Goal: Task Accomplishment & Management: Complete application form

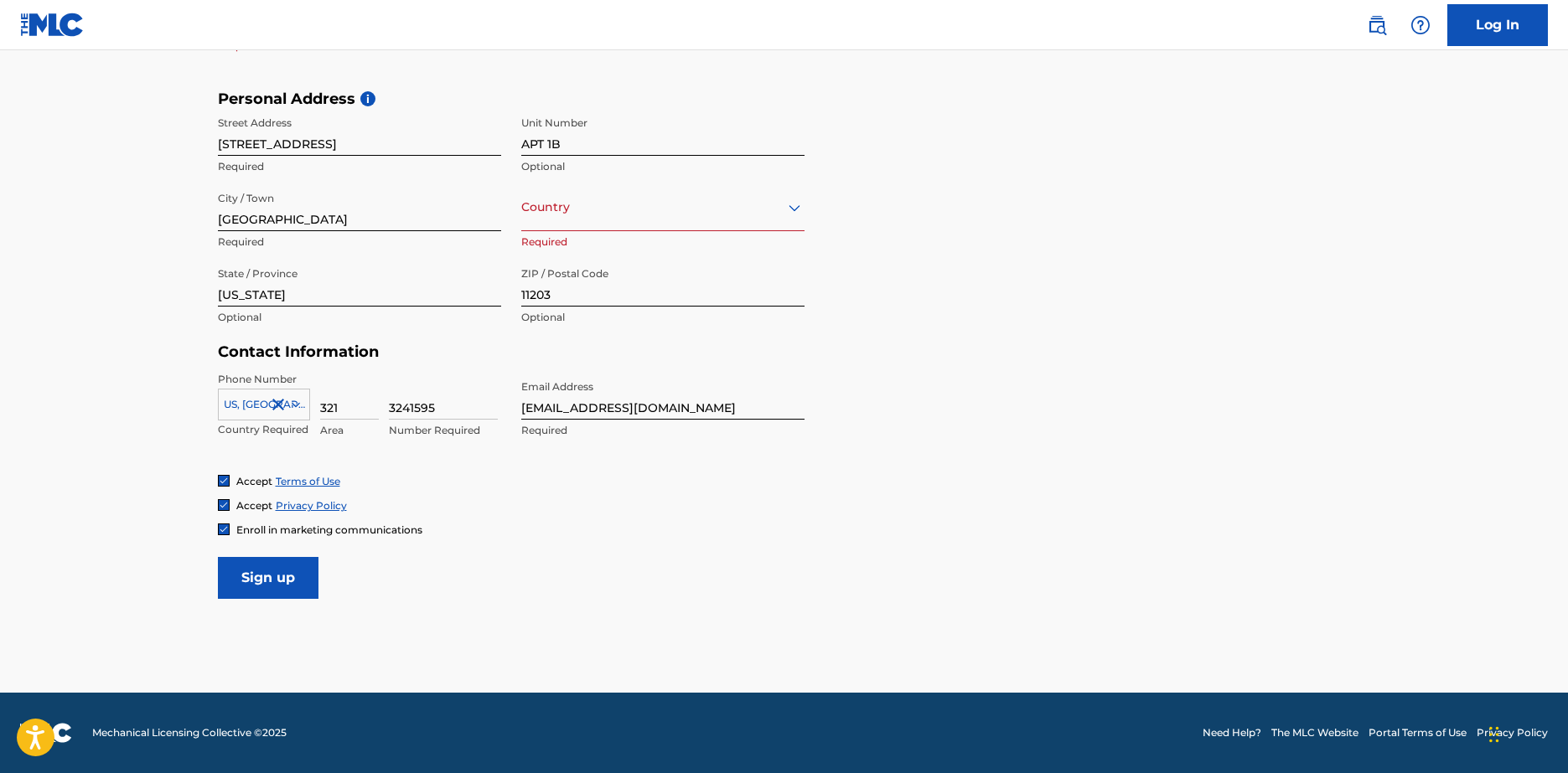
click at [271, 567] on input "Sign up" at bounding box center [268, 578] width 100 height 42
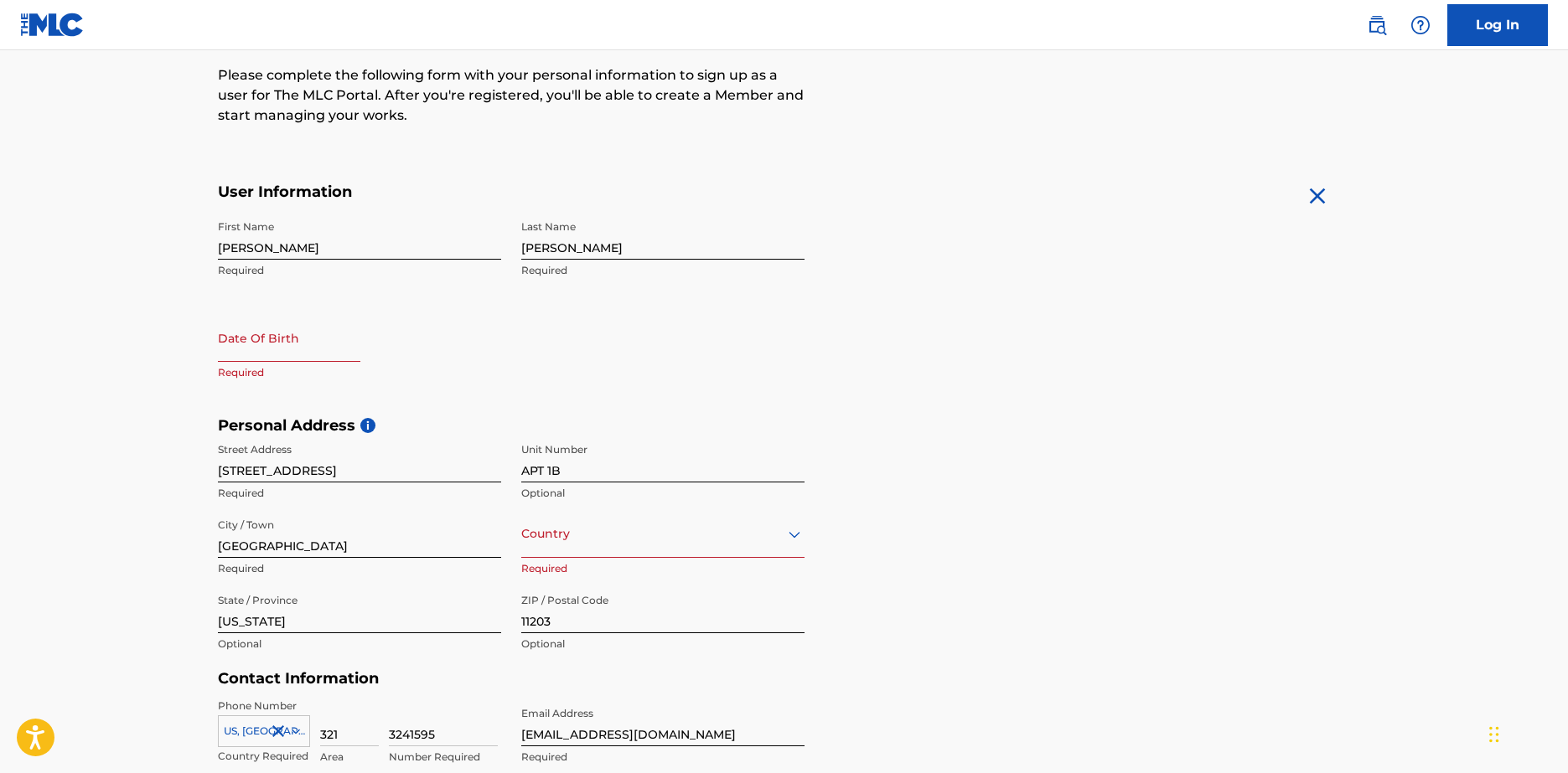
scroll to position [202, 0]
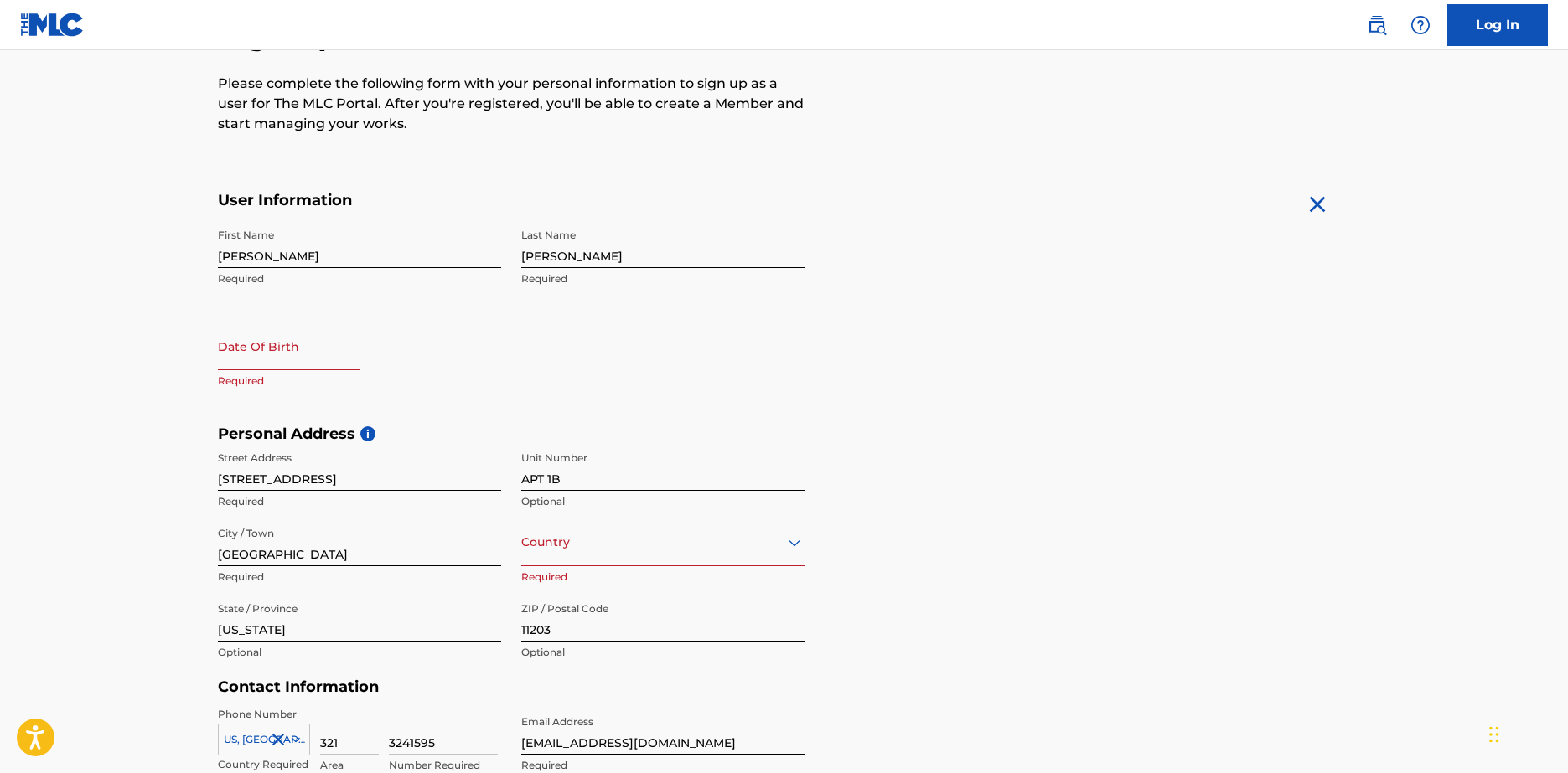
select select "8"
select select "2025"
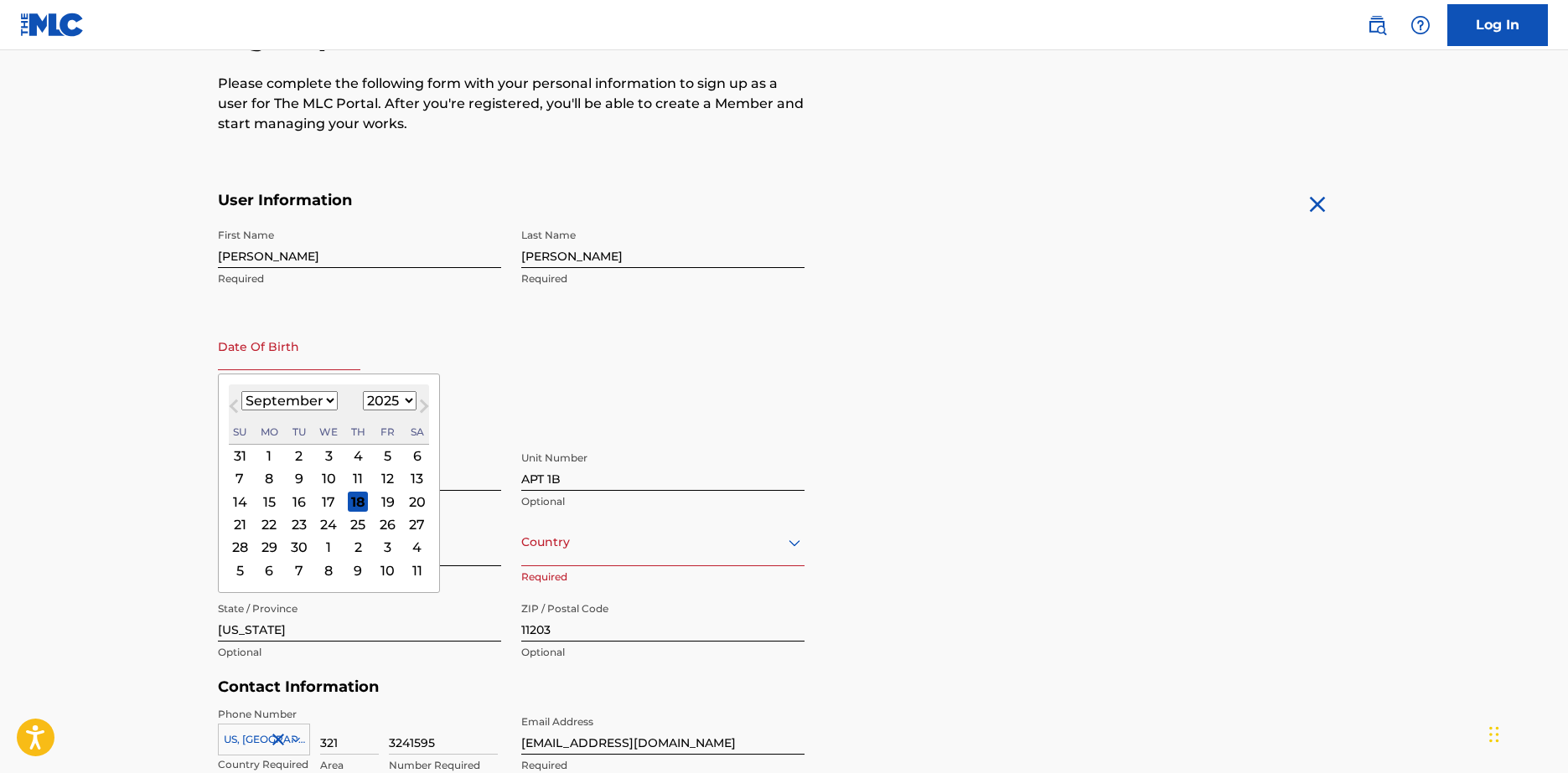
click at [260, 351] on input "text" at bounding box center [289, 346] width 143 height 48
click at [245, 478] on div "7" at bounding box center [240, 479] width 20 height 20
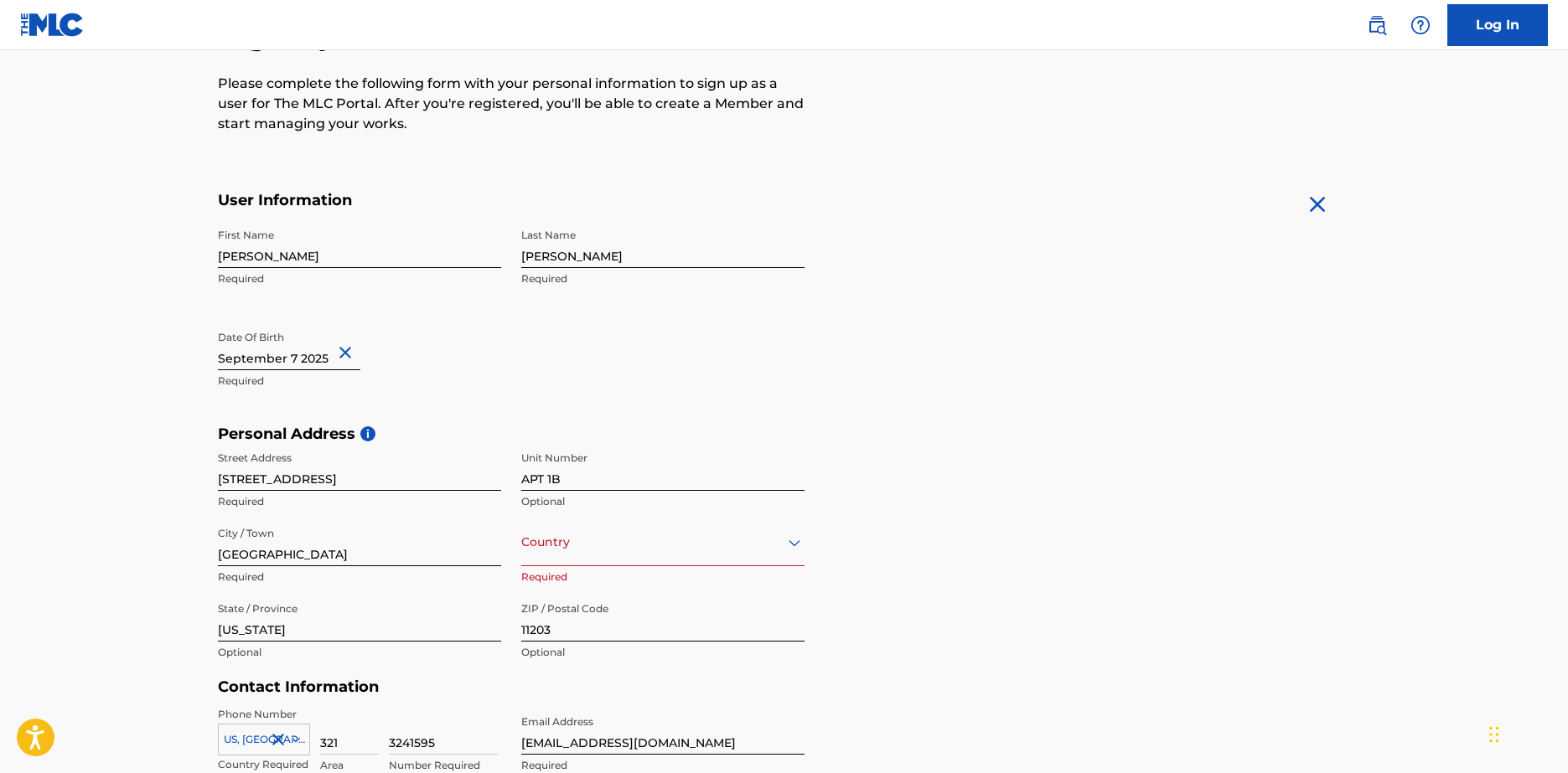
click at [326, 361] on input "text" at bounding box center [289, 346] width 143 height 48
select select "8"
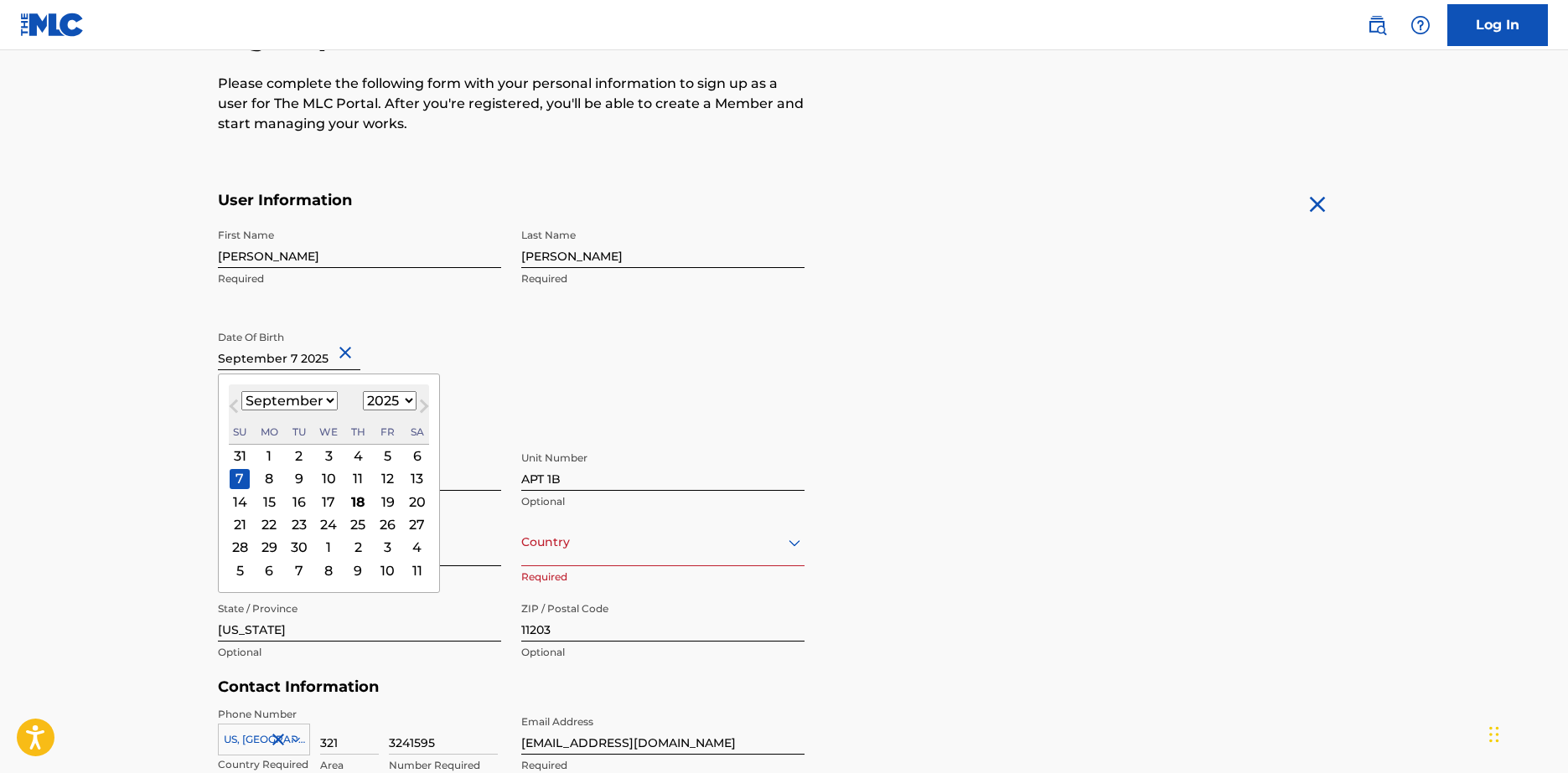
click at [387, 398] on select "1899 1900 1901 1902 1903 1904 1905 1906 1907 1908 1909 1910 1911 1912 1913 1914…" at bounding box center [390, 401] width 53 height 20
select select "2007"
click at [363, 391] on select "1899 1900 1901 1902 1903 1904 1905 1906 1907 1908 1909 1910 1911 1912 1913 1914…" at bounding box center [390, 401] width 53 height 20
click at [145, 401] on main "The MLC uses identity verification before a user is registered to comply with K…" at bounding box center [784, 438] width 1568 height 1179
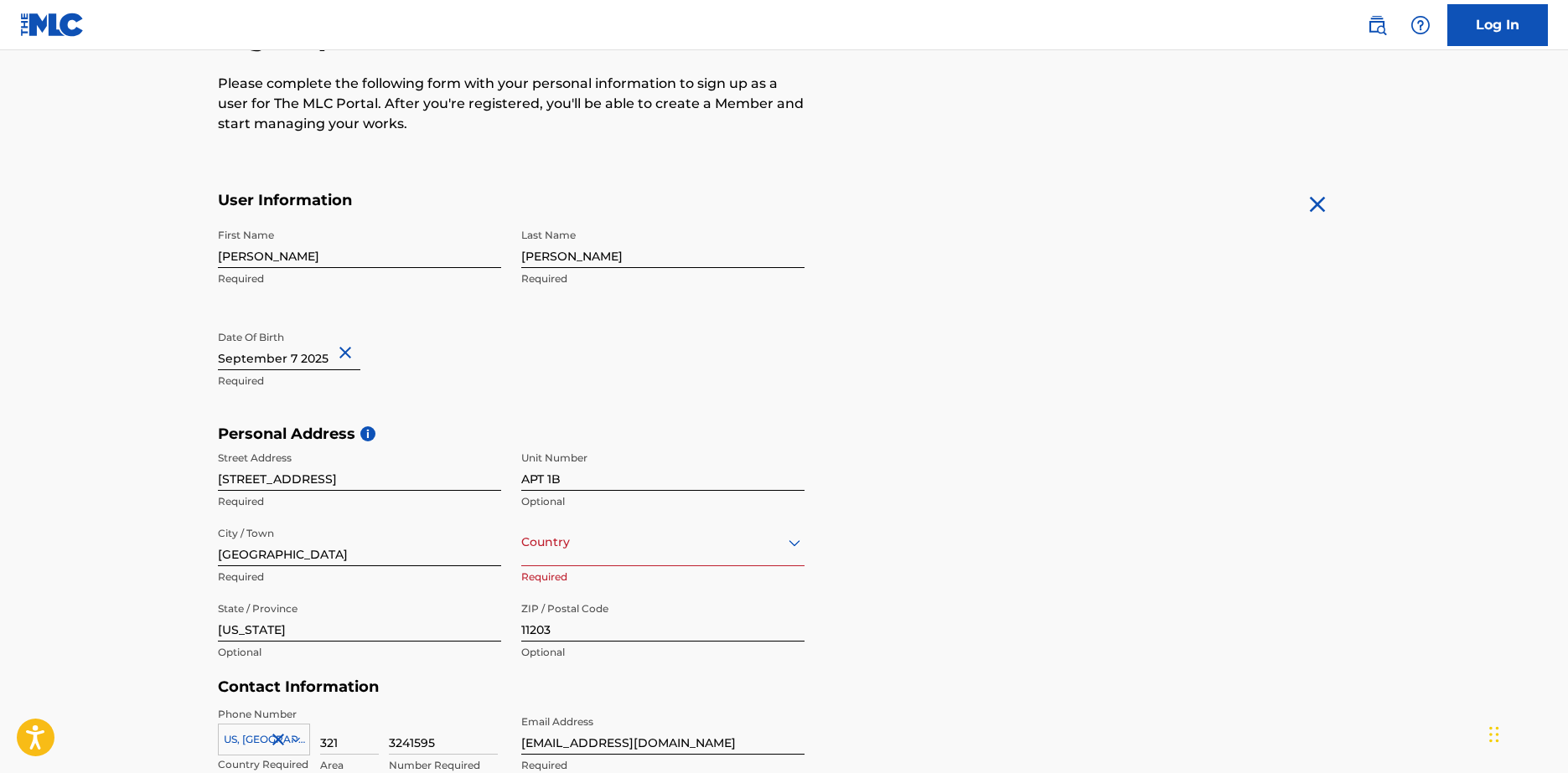
click at [324, 357] on input "text" at bounding box center [289, 346] width 143 height 48
select select "8"
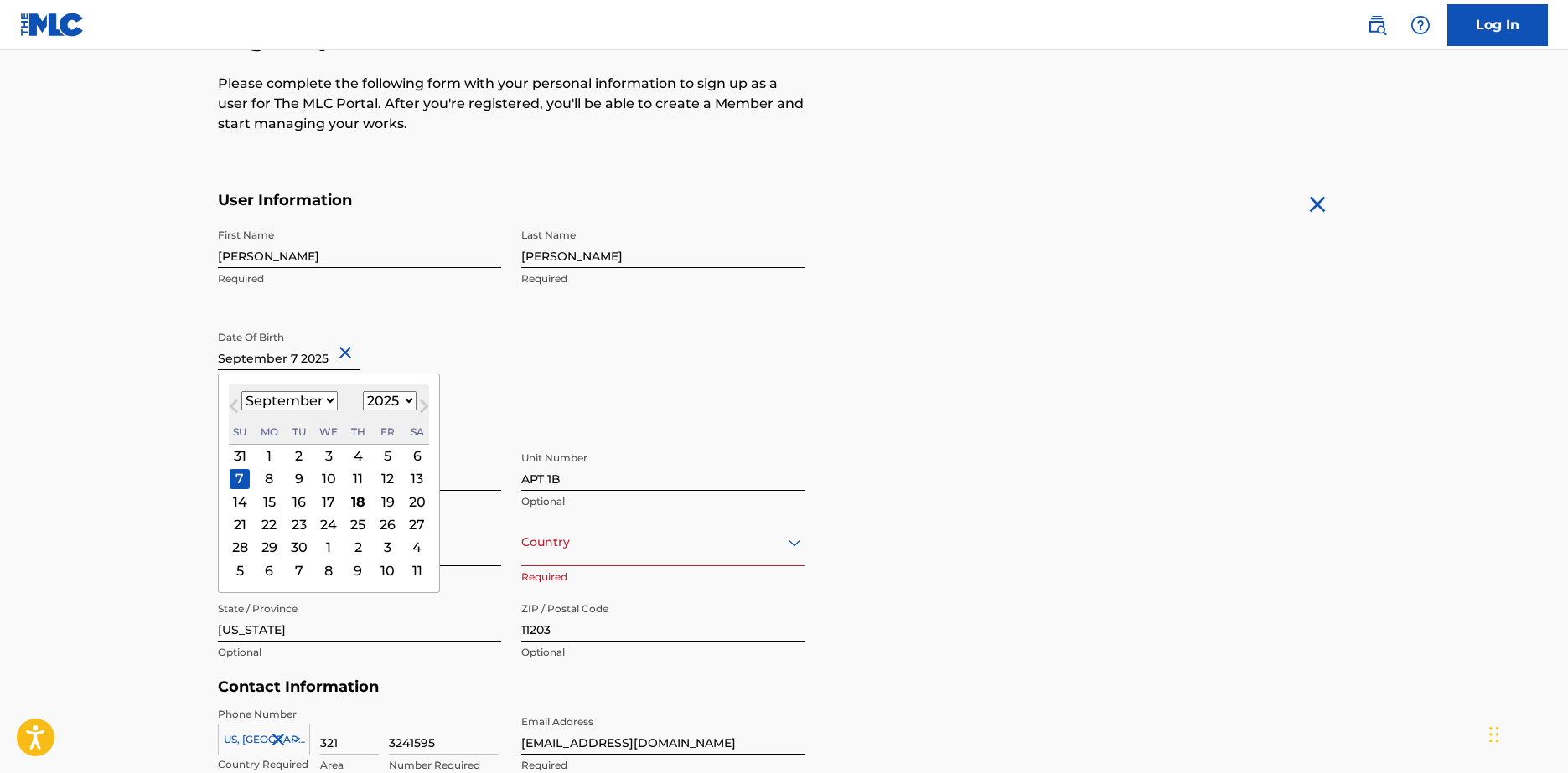
click at [386, 405] on select "1899 1900 1901 1902 1903 1904 1905 1906 1907 1908 1909 1910 1911 1912 1913 1914…" at bounding box center [390, 401] width 53 height 20
select select "2007"
click at [363, 391] on select "1899 1900 1901 1902 1903 1904 1905 1906 1907 1908 1909 1910 1911 1912 1913 1914…" at bounding box center [390, 401] width 53 height 20
click at [381, 481] on div "7" at bounding box center [388, 479] width 20 height 20
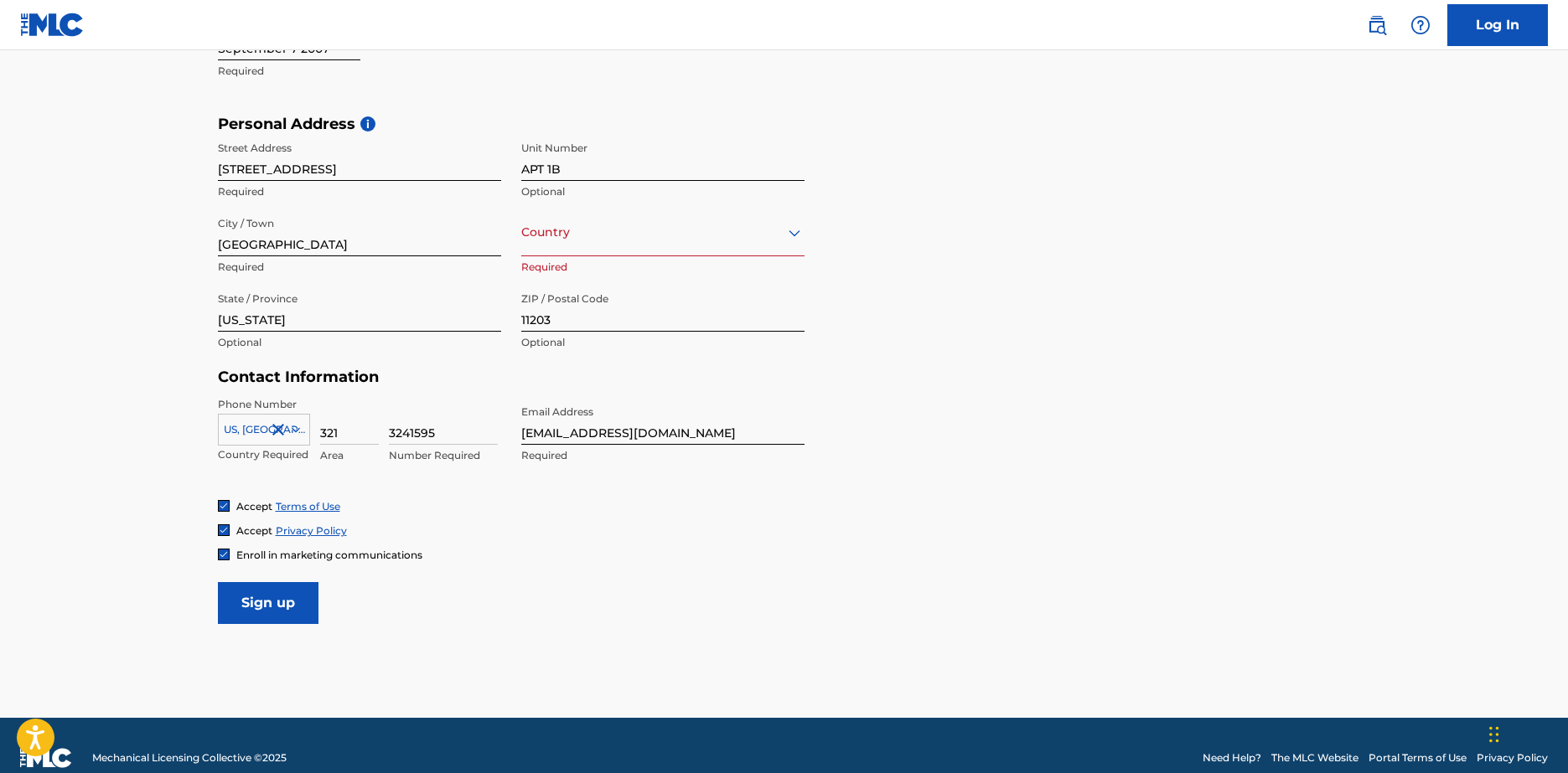
scroll to position [537, 0]
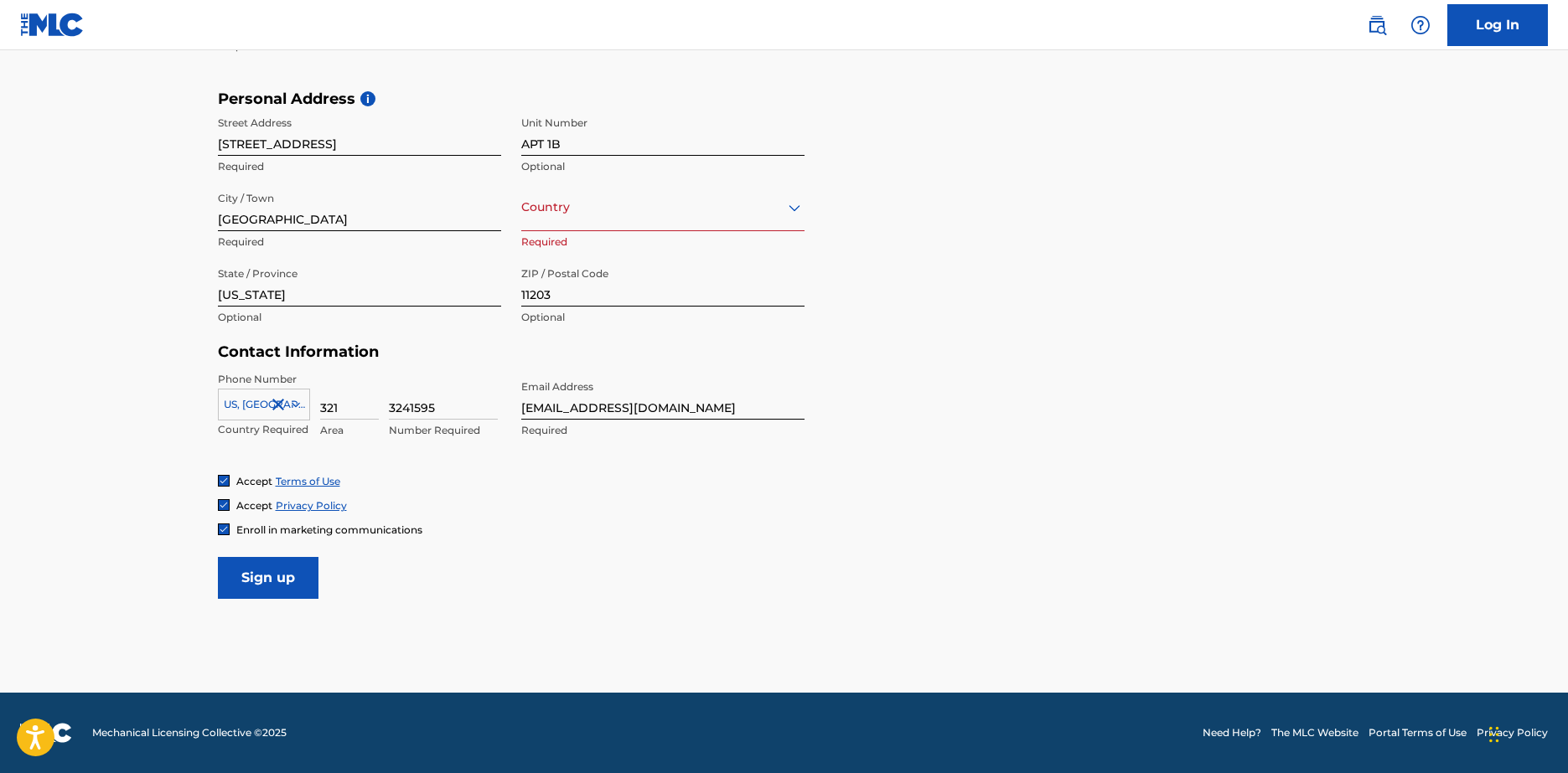
click at [236, 570] on input "Sign up" at bounding box center [268, 578] width 100 height 42
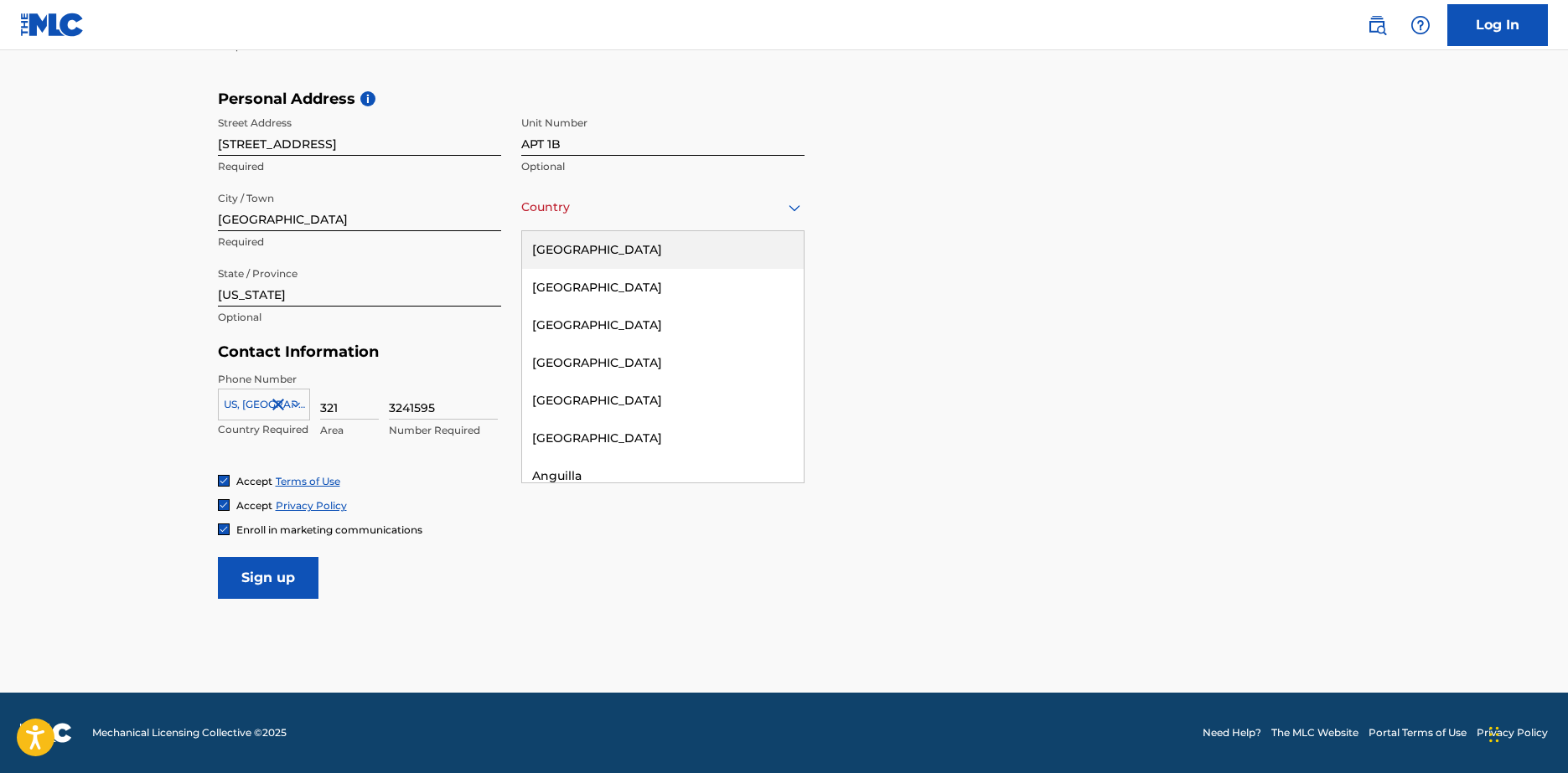
click at [570, 211] on div at bounding box center [663, 207] width 284 height 21
click at [572, 244] on div "[GEOGRAPHIC_DATA]" at bounding box center [663, 250] width 282 height 37
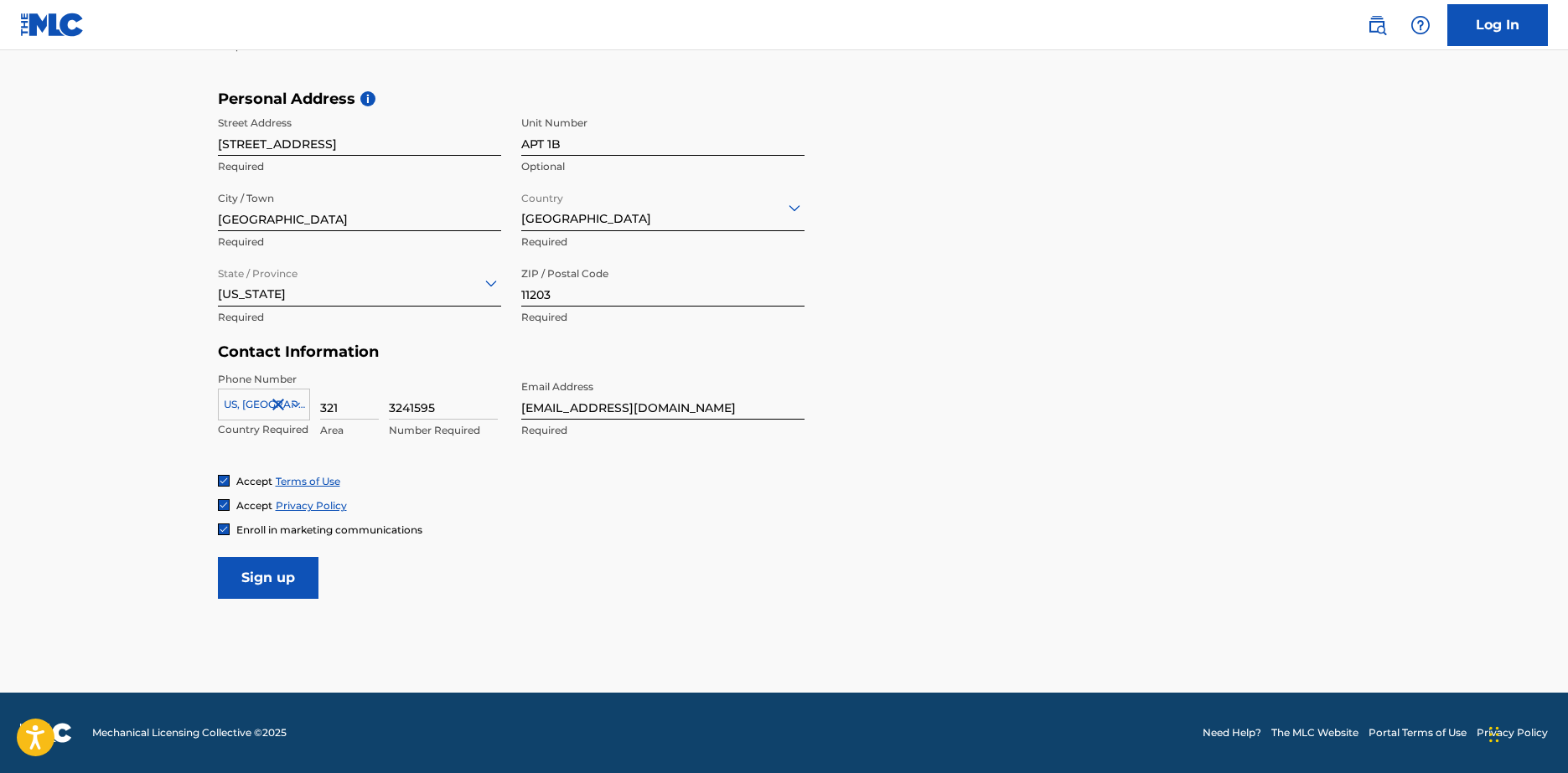
click at [253, 576] on input "Sign up" at bounding box center [268, 578] width 100 height 42
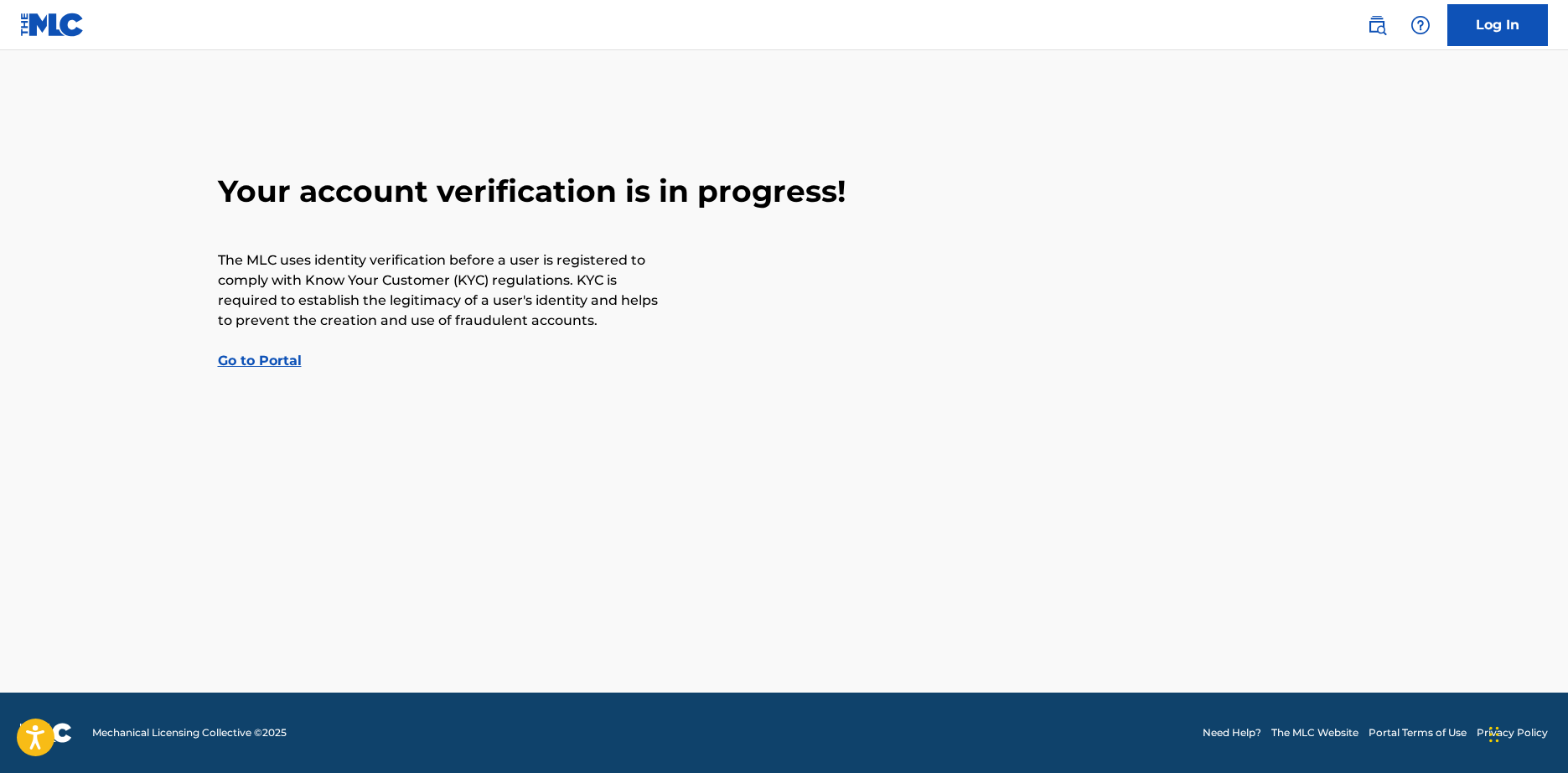
click at [273, 356] on link "Go to Portal" at bounding box center [260, 361] width 84 height 16
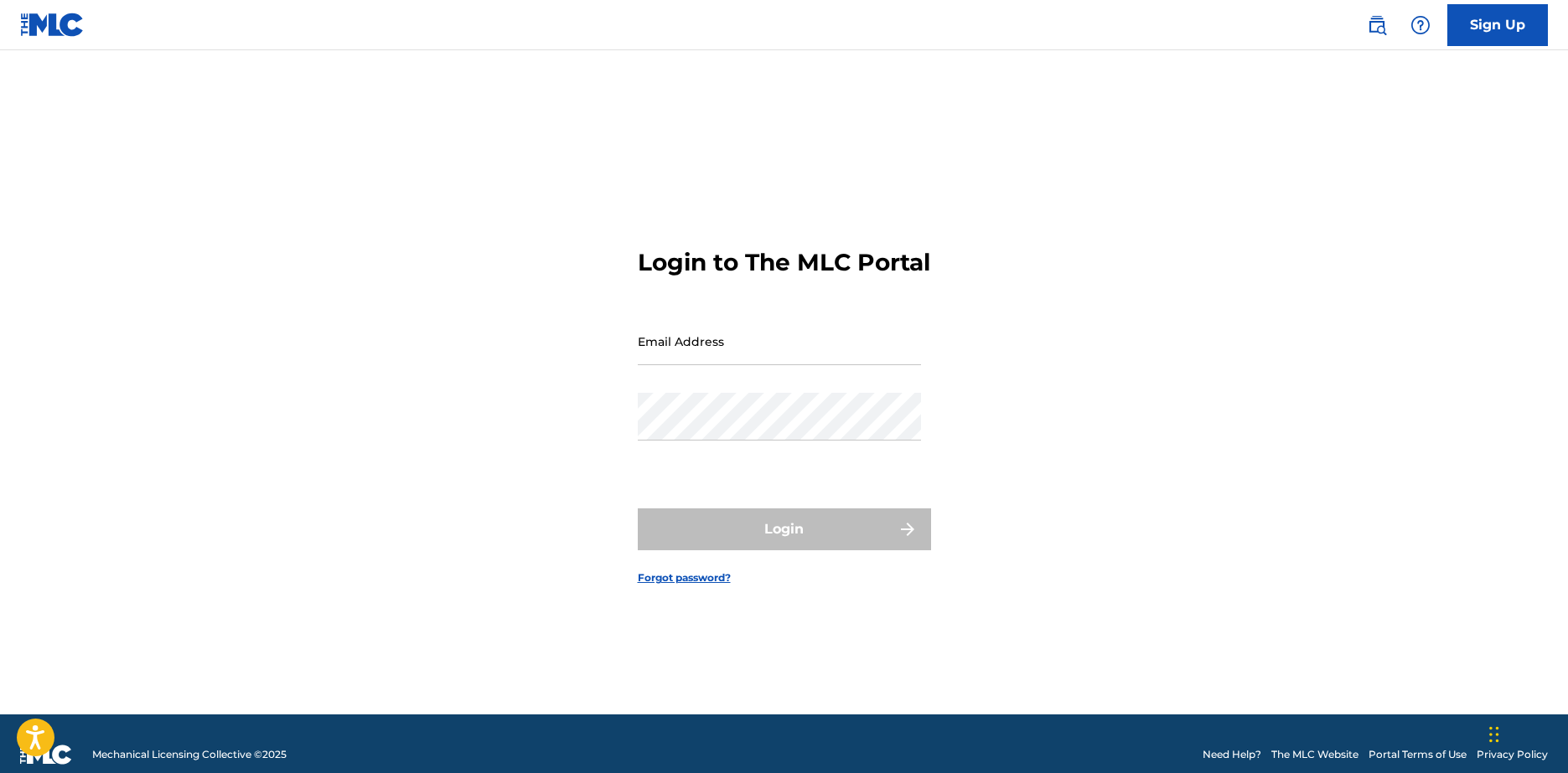
click at [672, 353] on input "Email Address" at bounding box center [779, 341] width 284 height 48
type input "[EMAIL_ADDRESS][DOMAIN_NAME]"
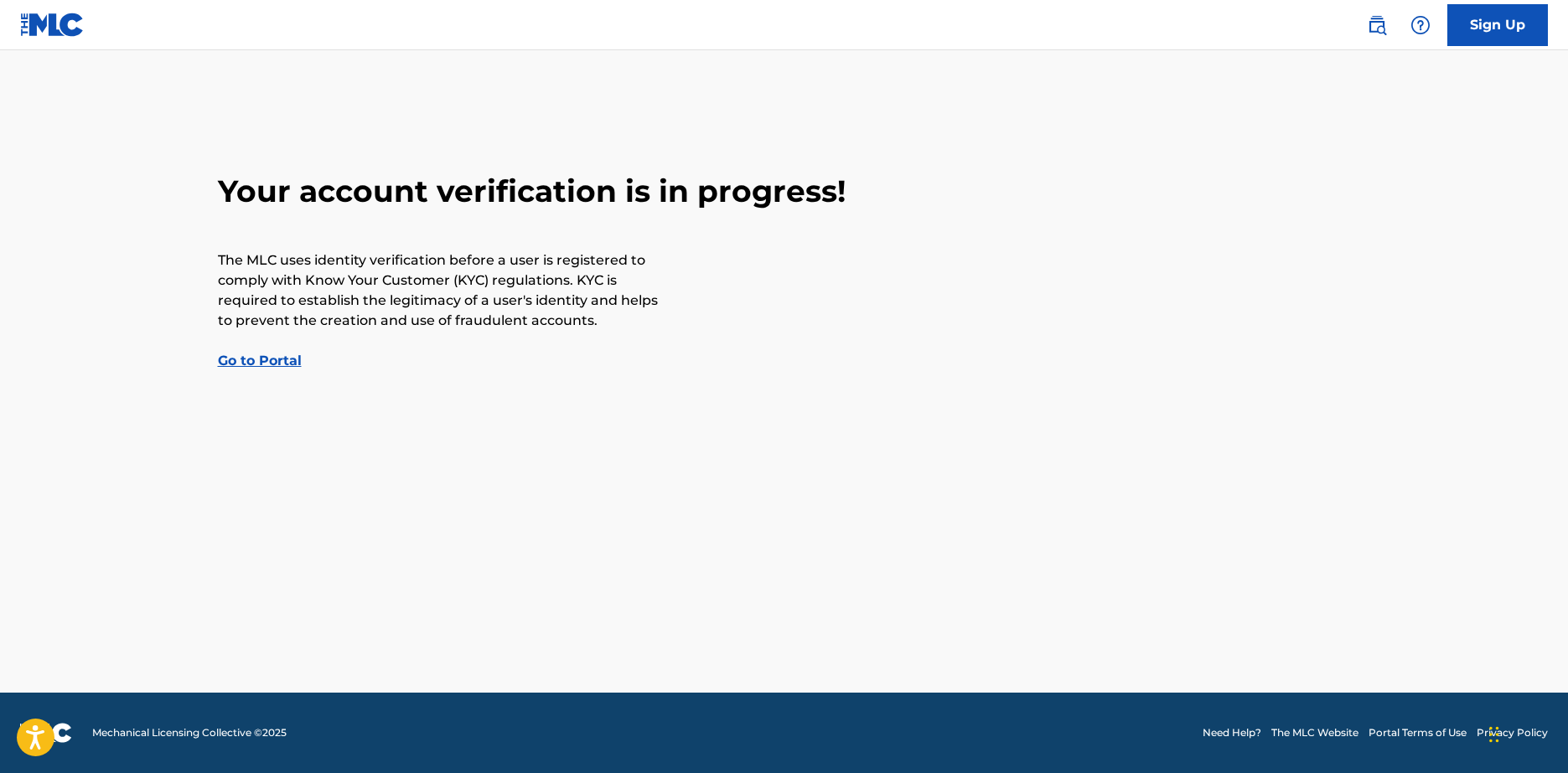
click at [275, 356] on link "Go to Portal" at bounding box center [260, 361] width 84 height 16
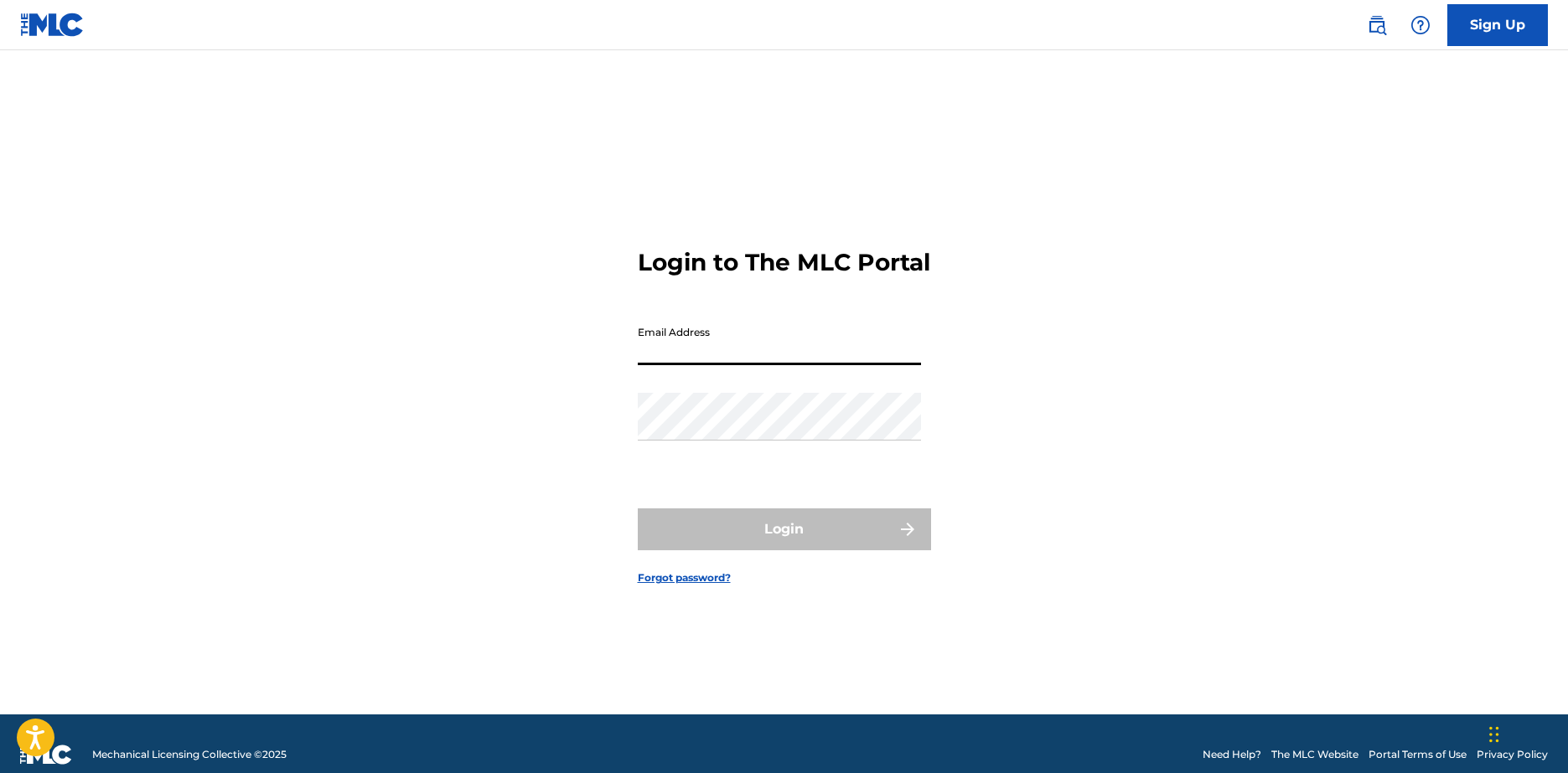
click at [751, 346] on input "Email Address" at bounding box center [779, 341] width 284 height 48
type input "[EMAIL_ADDRESS][DOMAIN_NAME]"
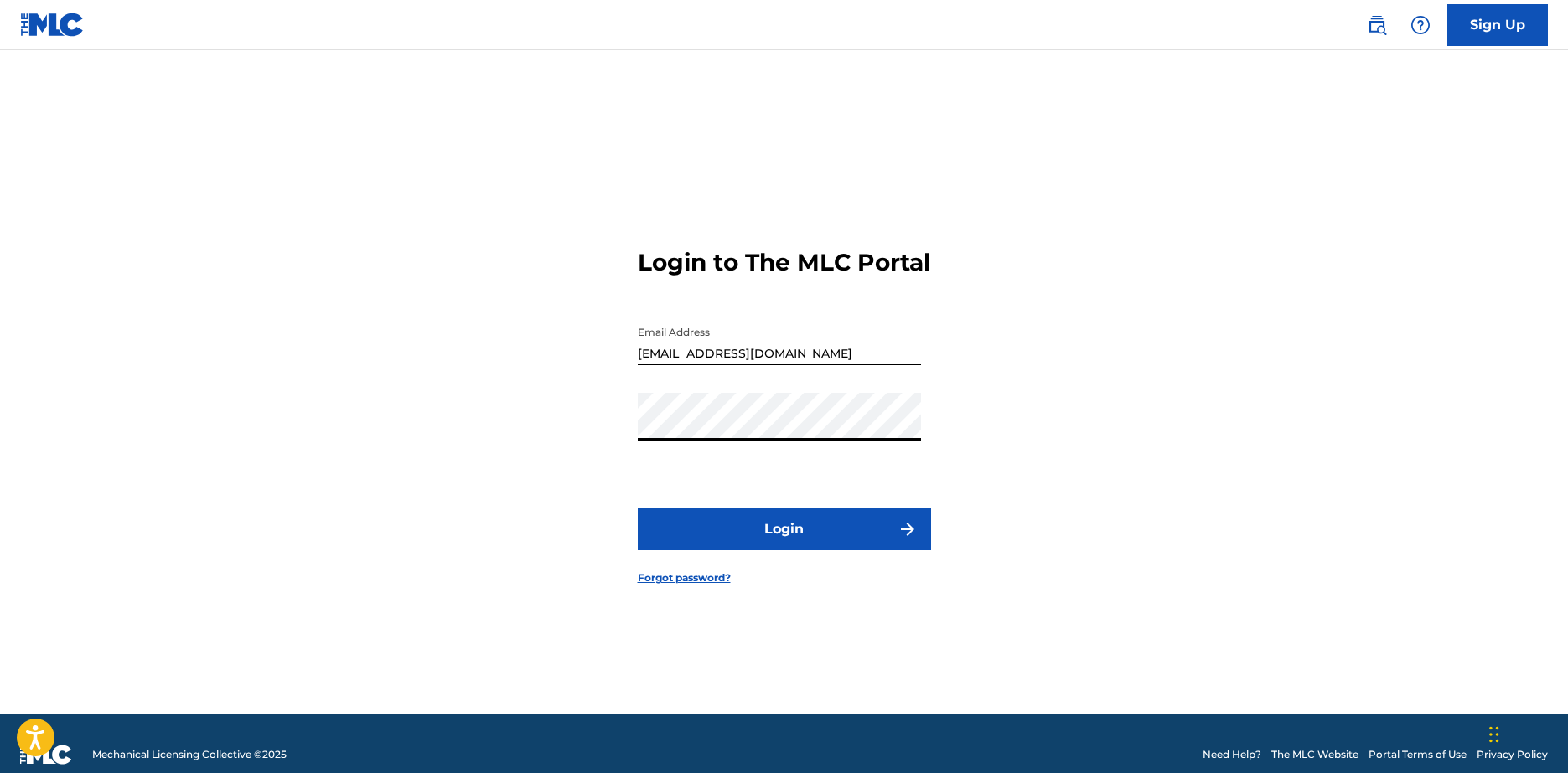
click at [638, 508] on button "Login" at bounding box center [784, 529] width 294 height 42
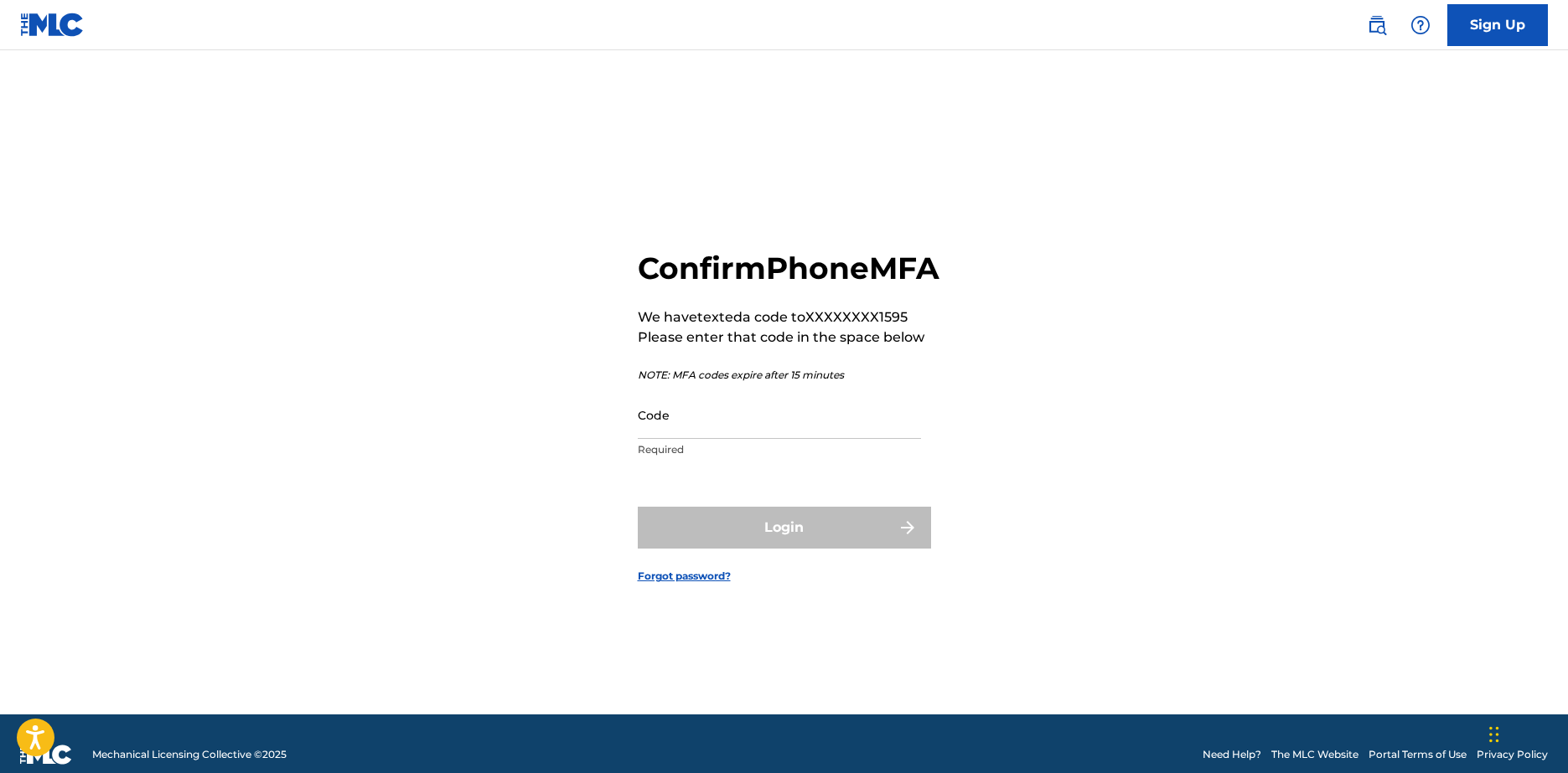
click at [704, 434] on input "Code" at bounding box center [779, 415] width 284 height 48
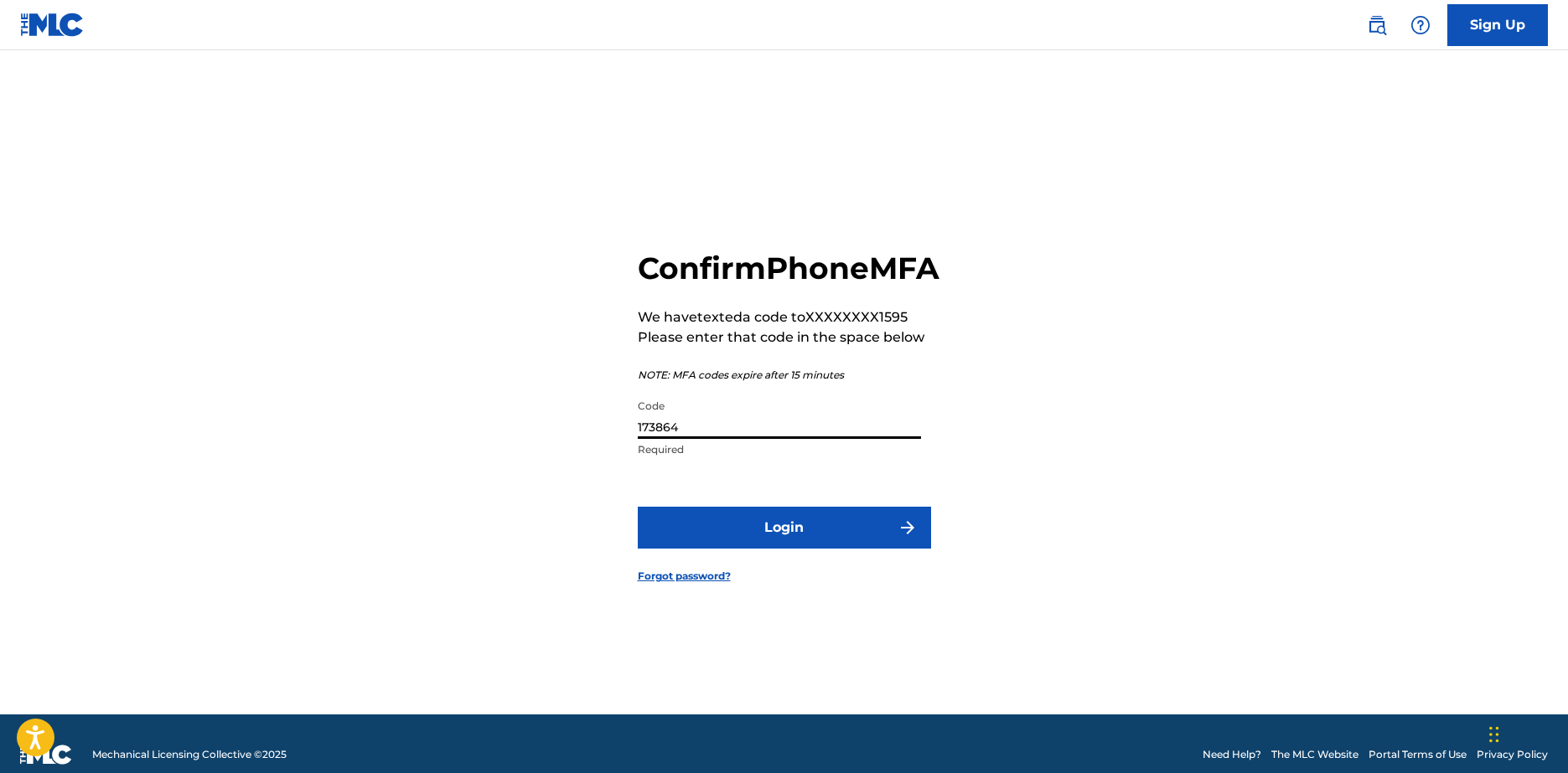
type input "173864"
click at [773, 549] on button "Login" at bounding box center [784, 527] width 294 height 42
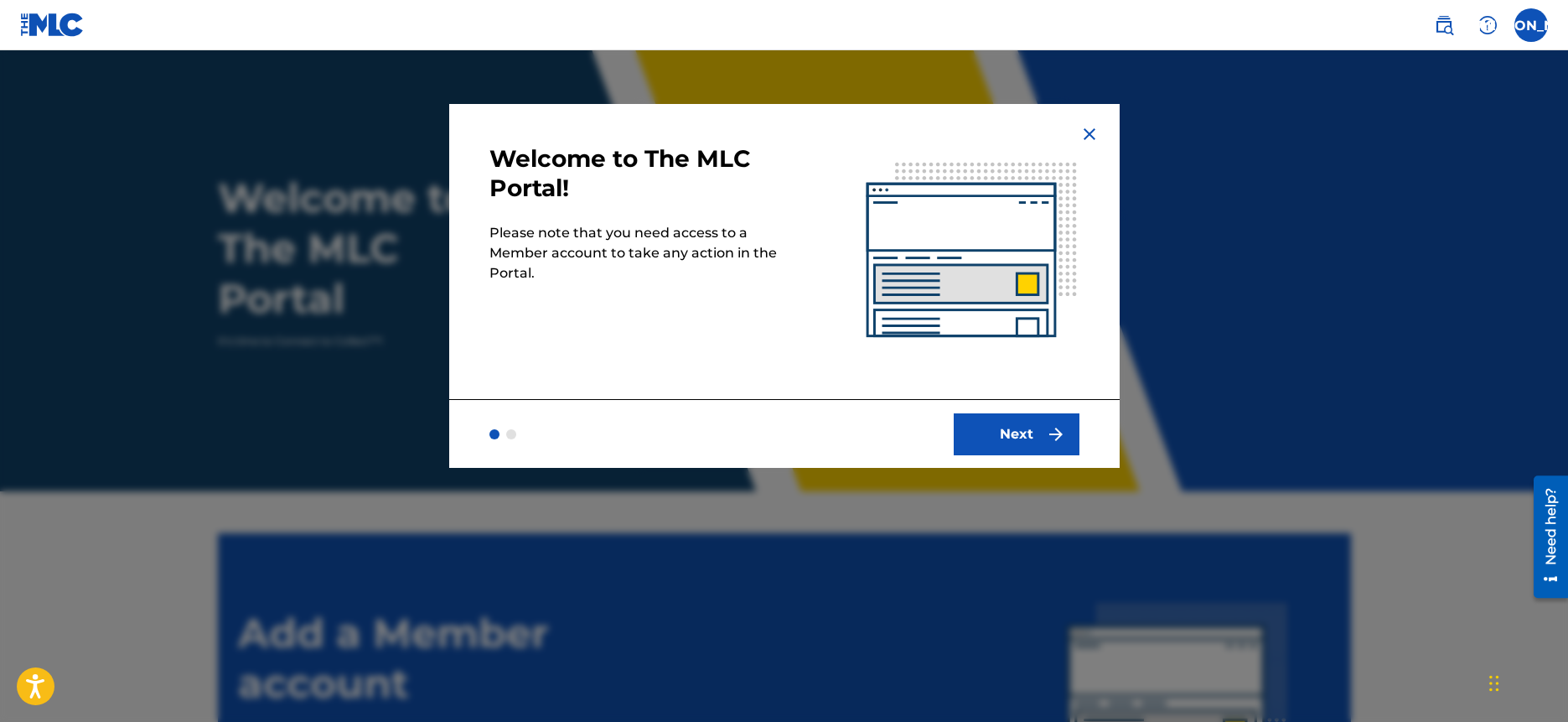
click at [965, 434] on button "Next" at bounding box center [1017, 434] width 126 height 42
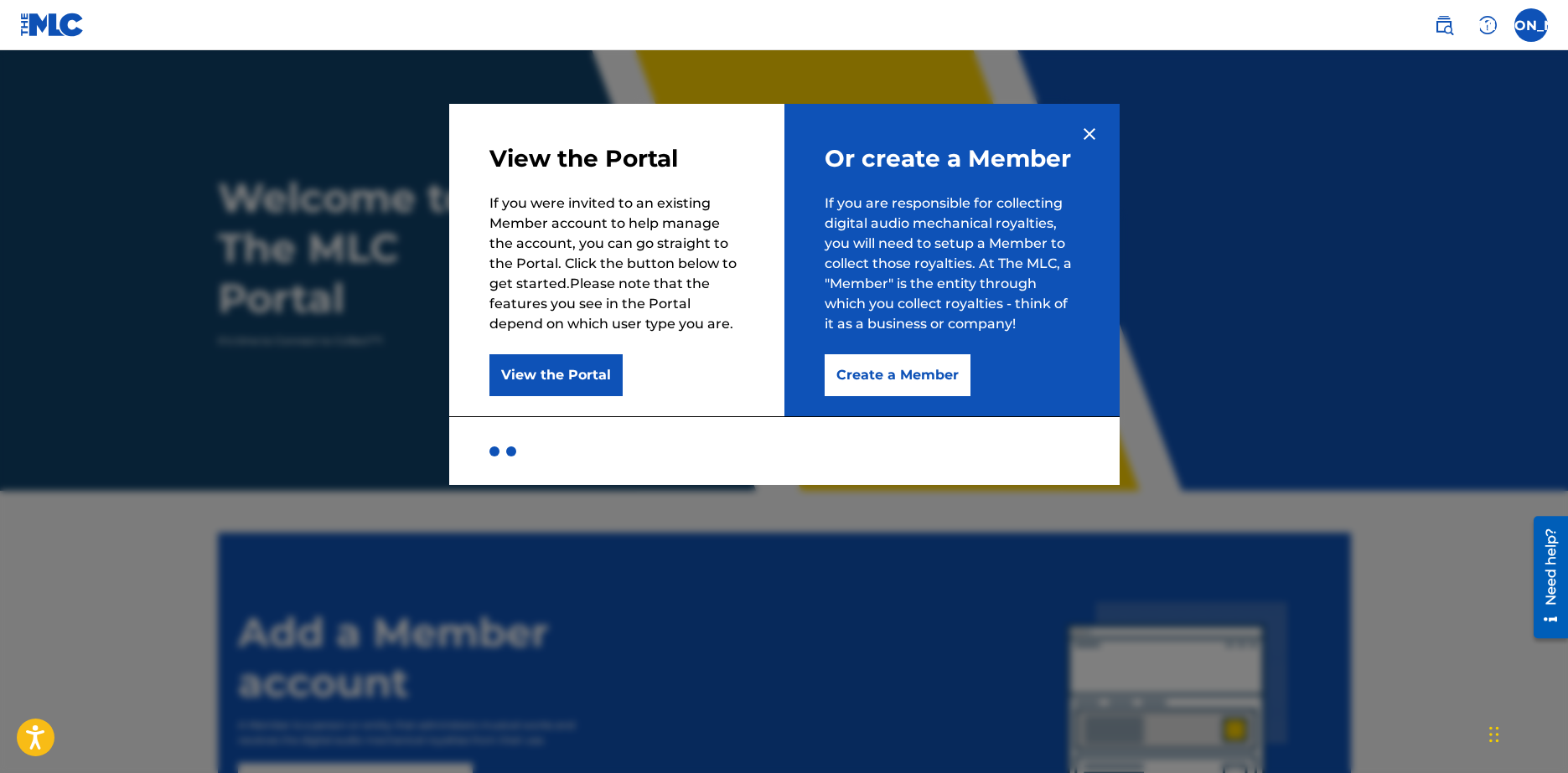
click at [542, 384] on button "View the Portal" at bounding box center [556, 375] width 133 height 42
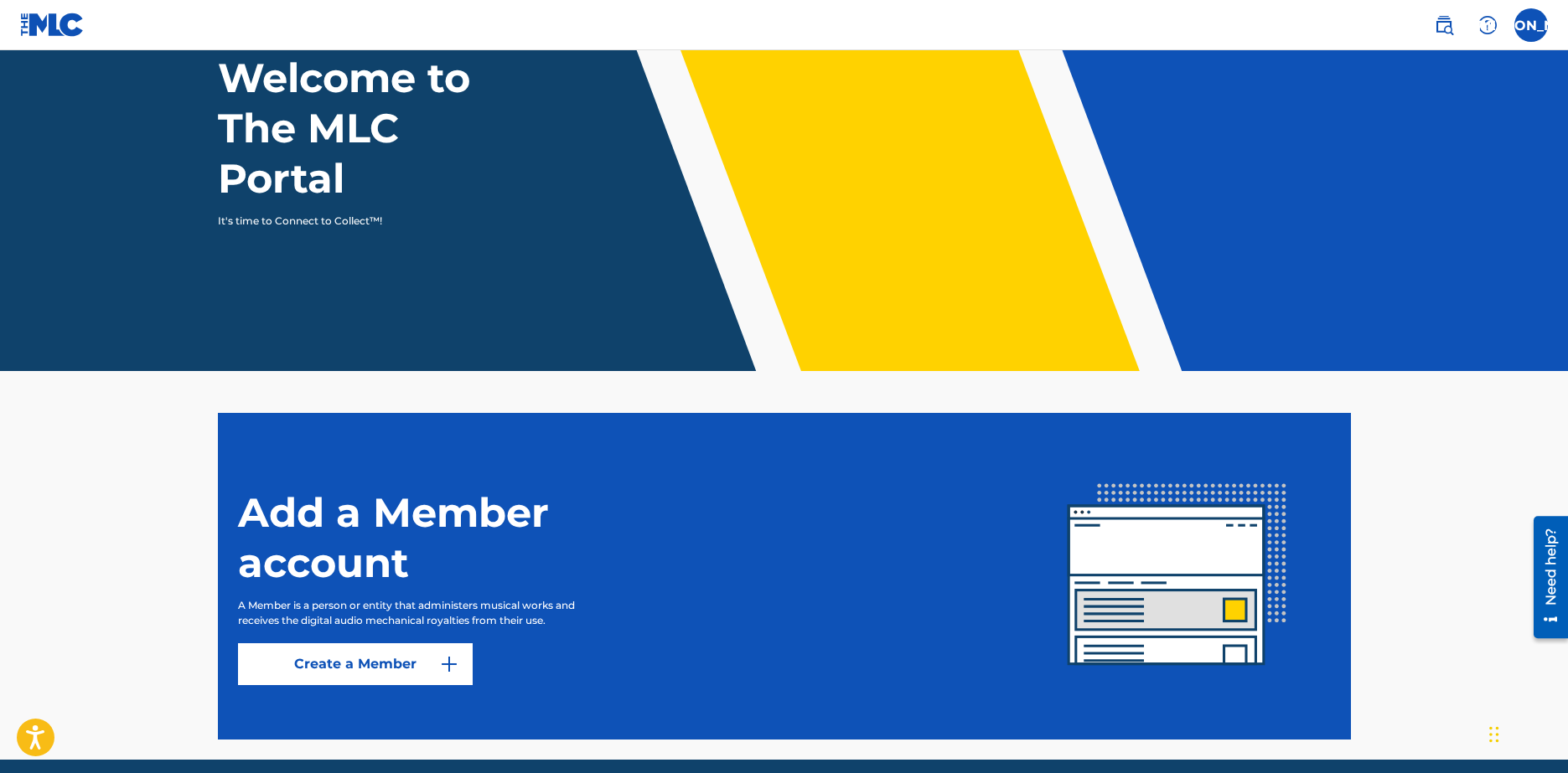
scroll to position [187, 0]
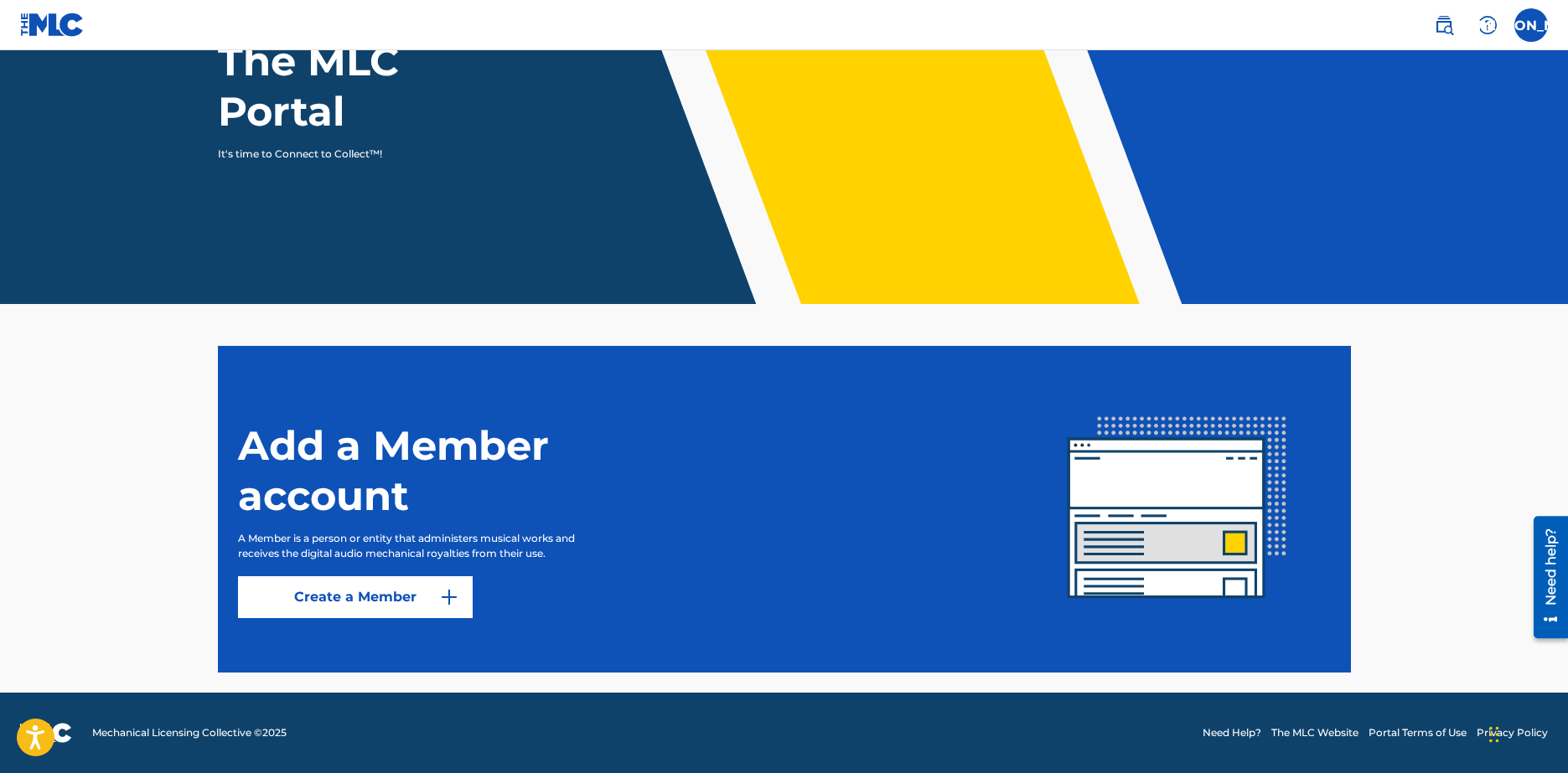
click at [330, 603] on link "Create a Member" at bounding box center [355, 597] width 234 height 42
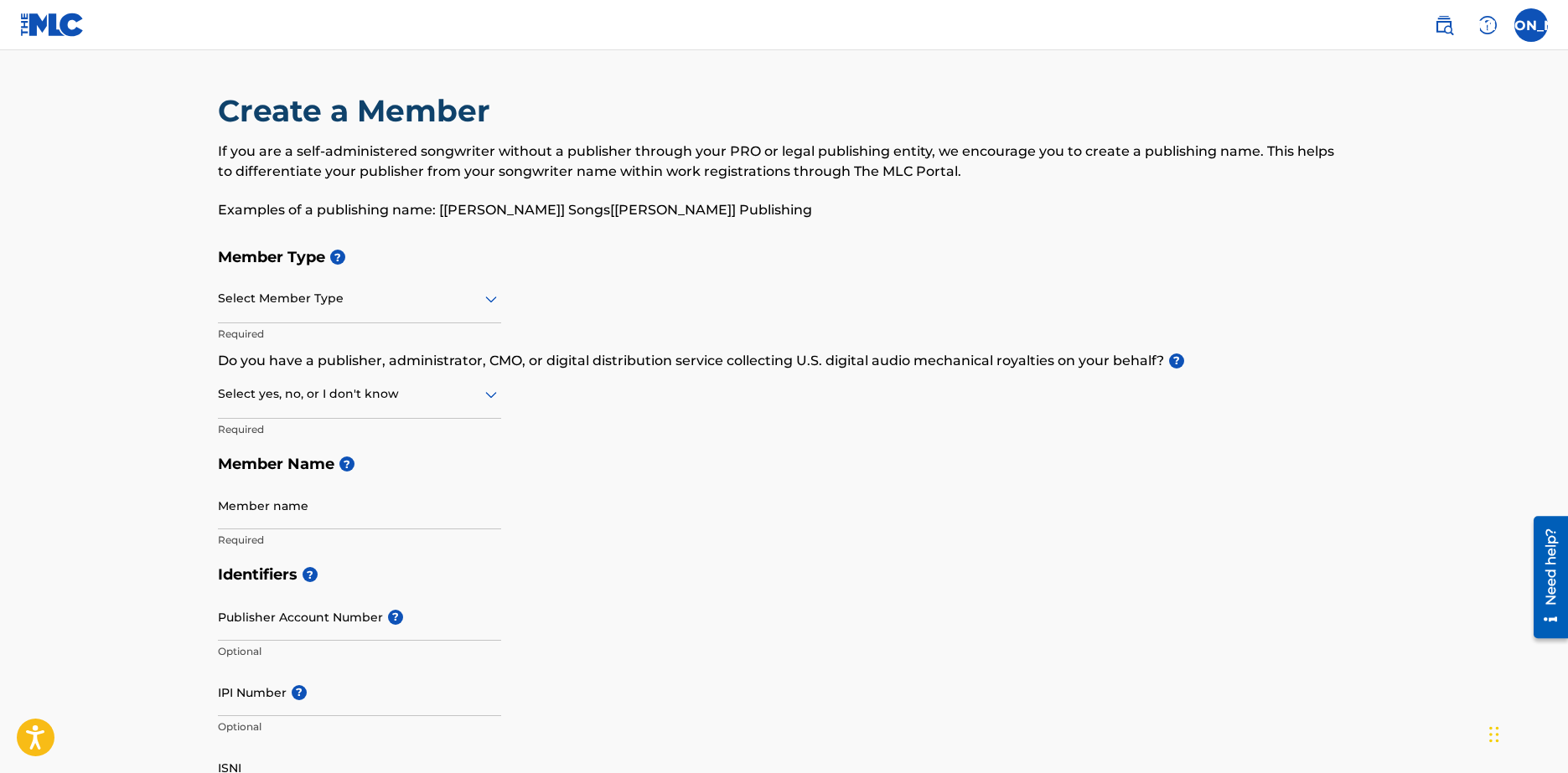
click at [358, 299] on div at bounding box center [360, 299] width 284 height 21
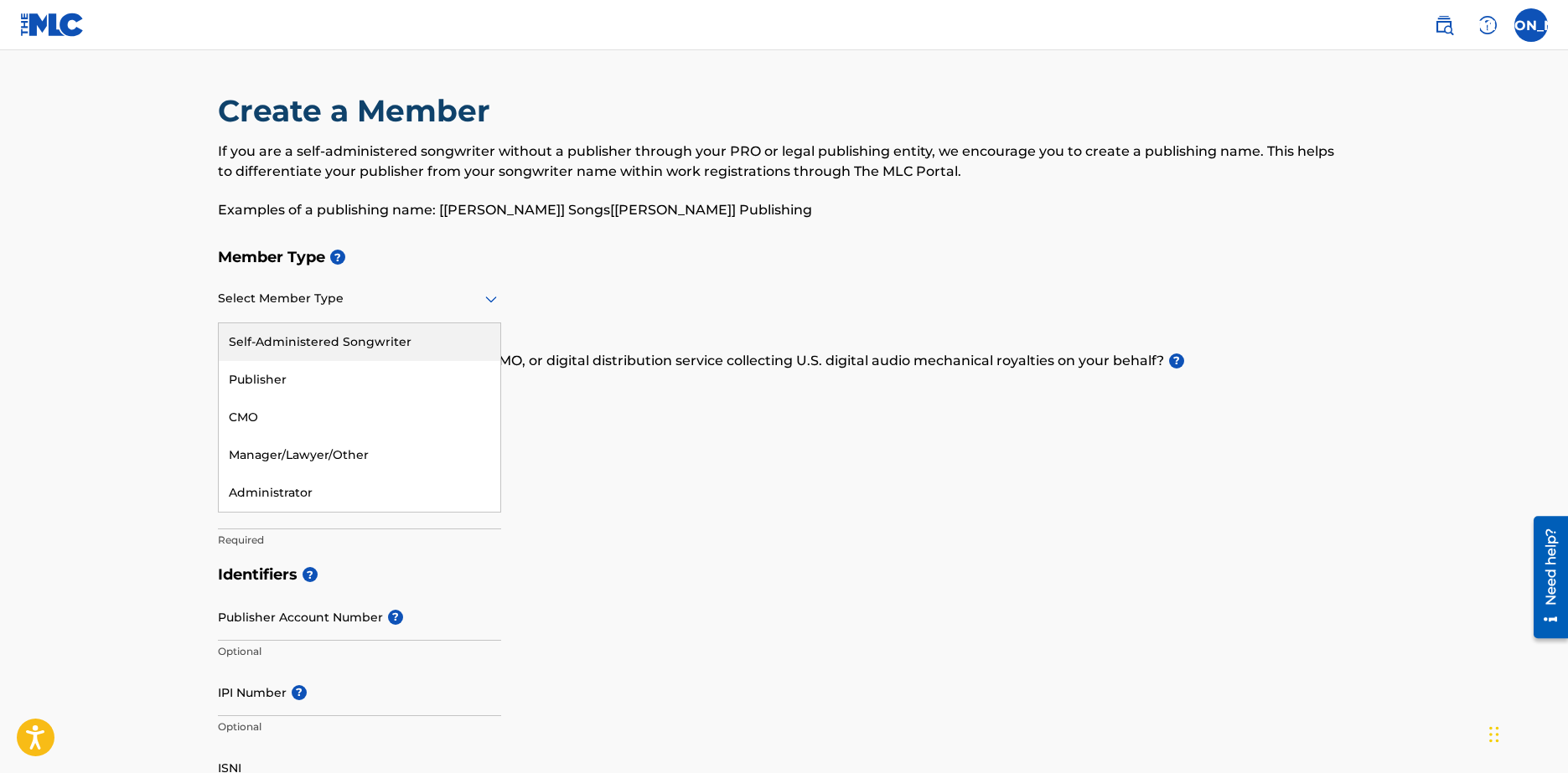
click at [301, 350] on div "Self-Administered Songwriter" at bounding box center [360, 342] width 282 height 37
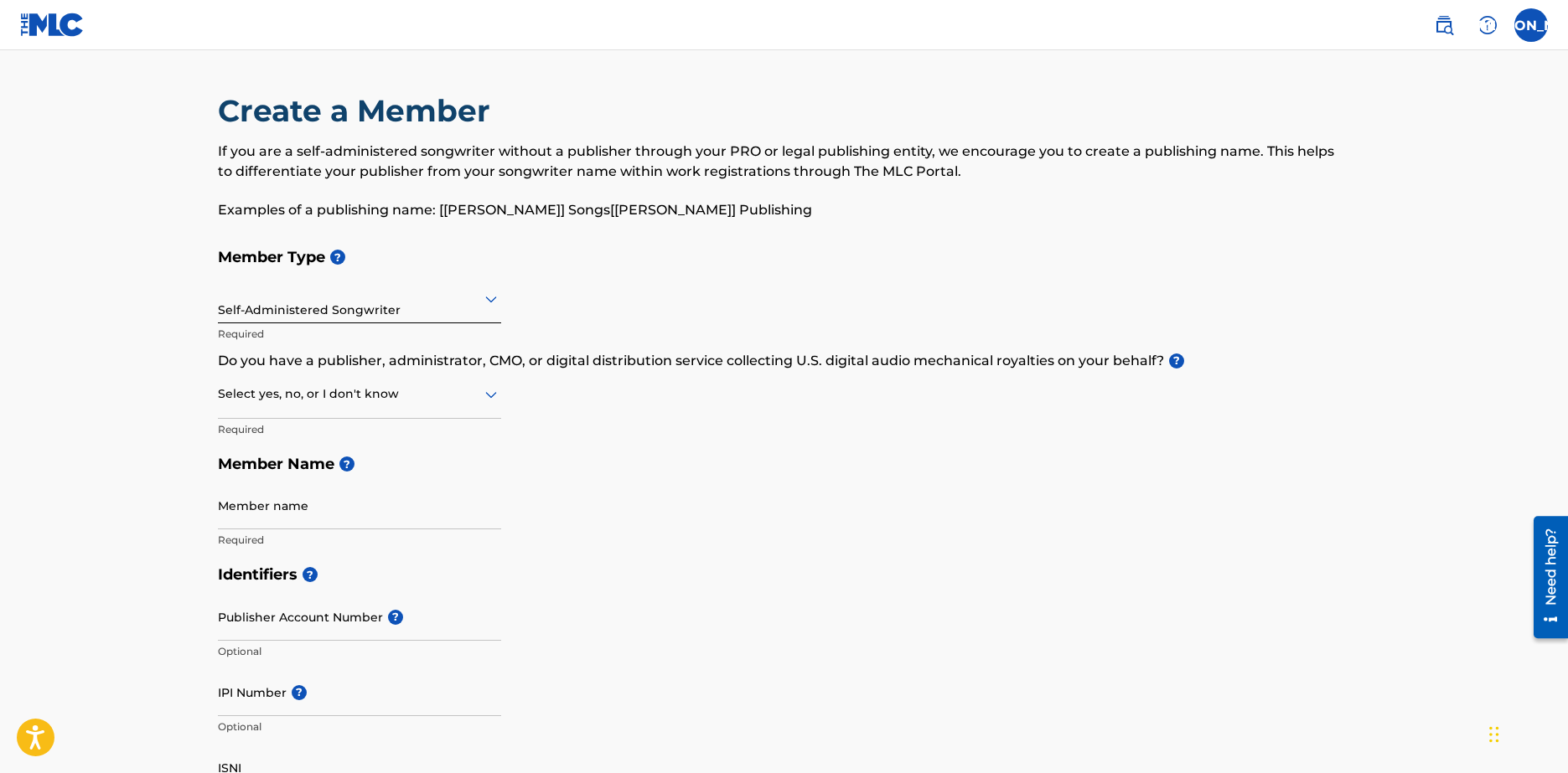
click at [337, 406] on div "Select yes, no, or I don't know" at bounding box center [360, 395] width 284 height 48
click at [337, 405] on div "Select yes, no, or I don't know" at bounding box center [360, 395] width 284 height 48
click at [375, 396] on div at bounding box center [360, 394] width 284 height 21
click at [290, 507] on div "I don't know" at bounding box center [360, 513] width 282 height 37
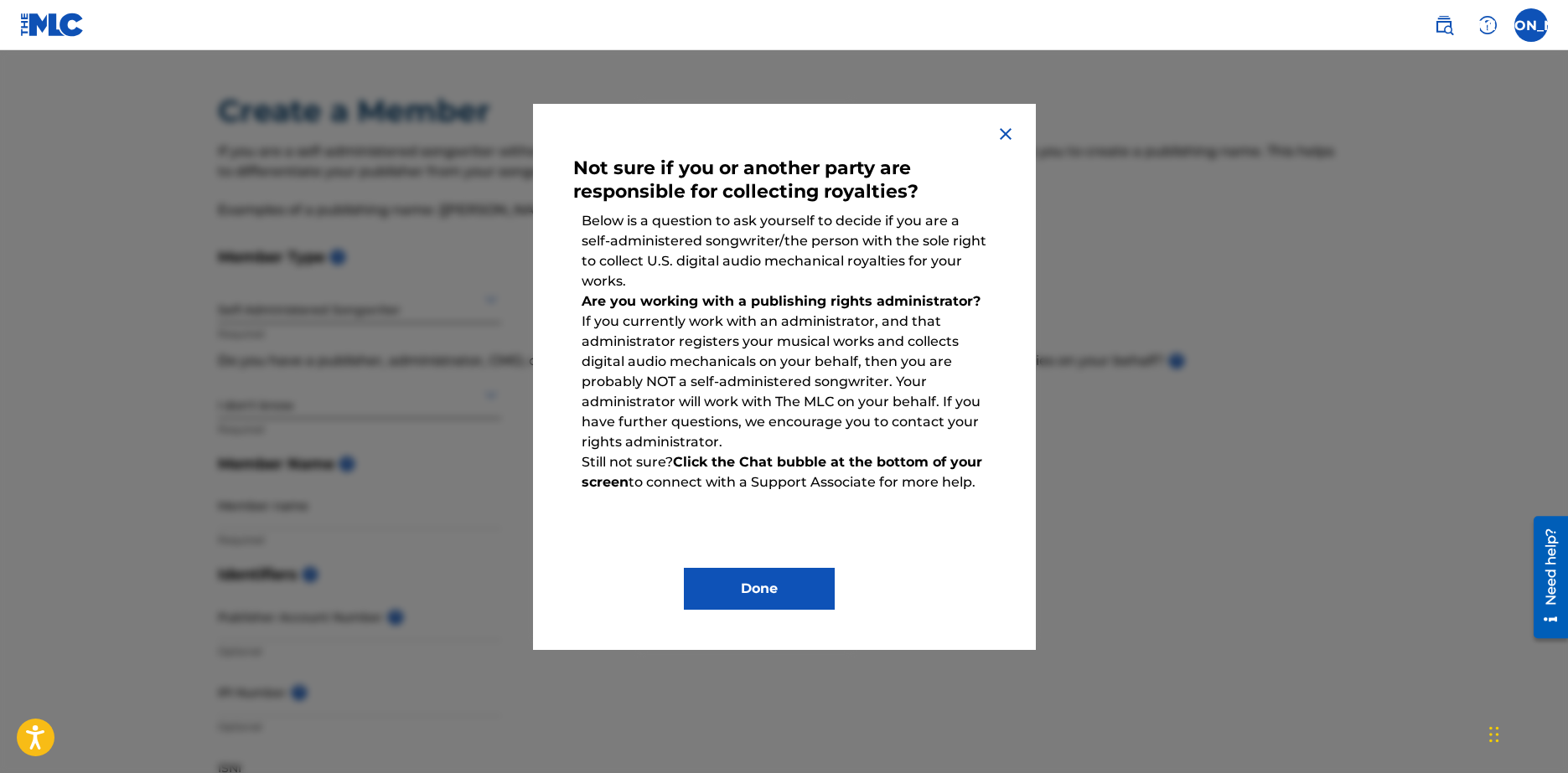
click at [734, 581] on button "Done" at bounding box center [760, 588] width 151 height 42
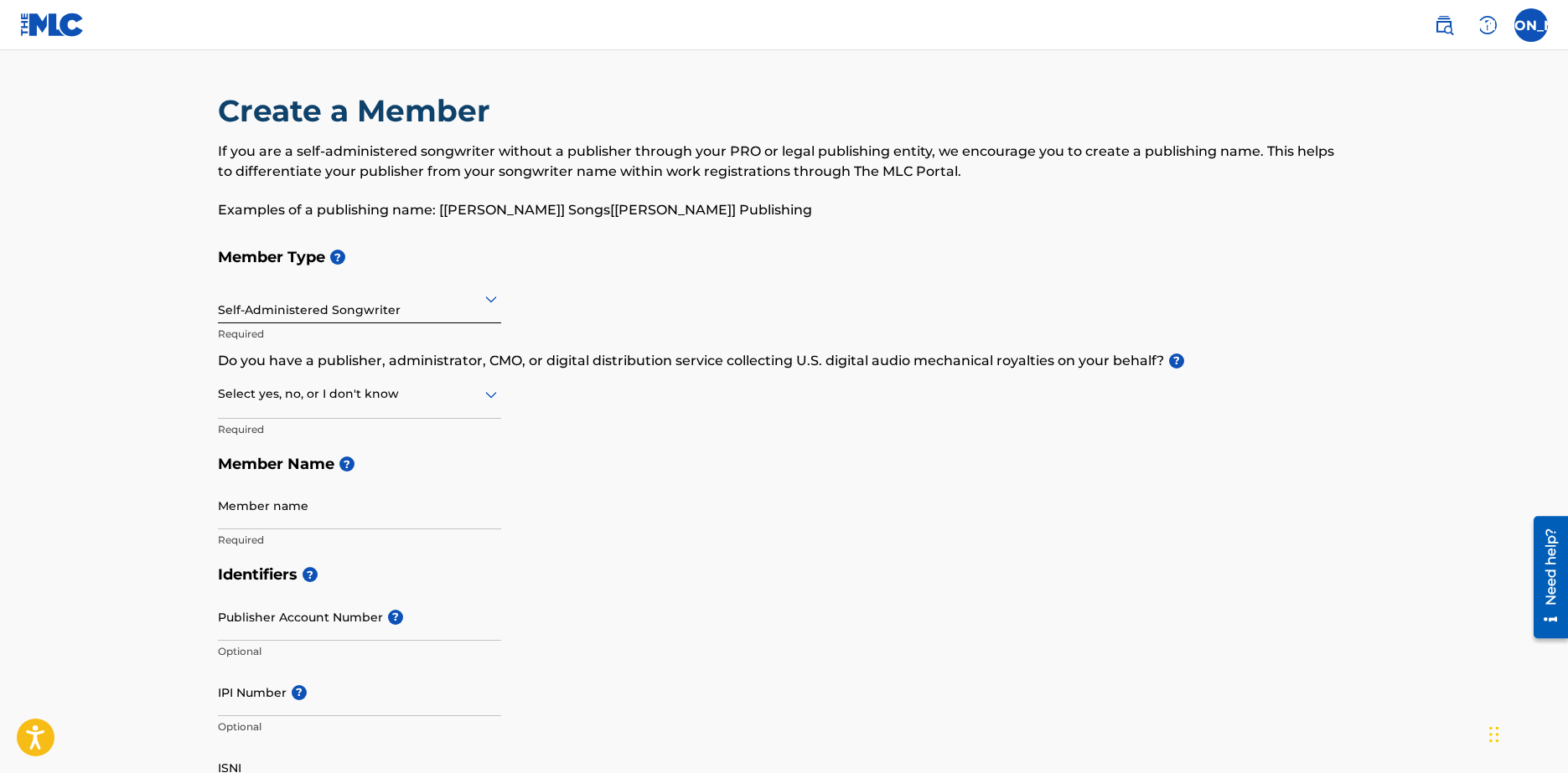
click at [281, 395] on div at bounding box center [360, 394] width 284 height 21
click at [256, 479] on div "No" at bounding box center [360, 475] width 282 height 37
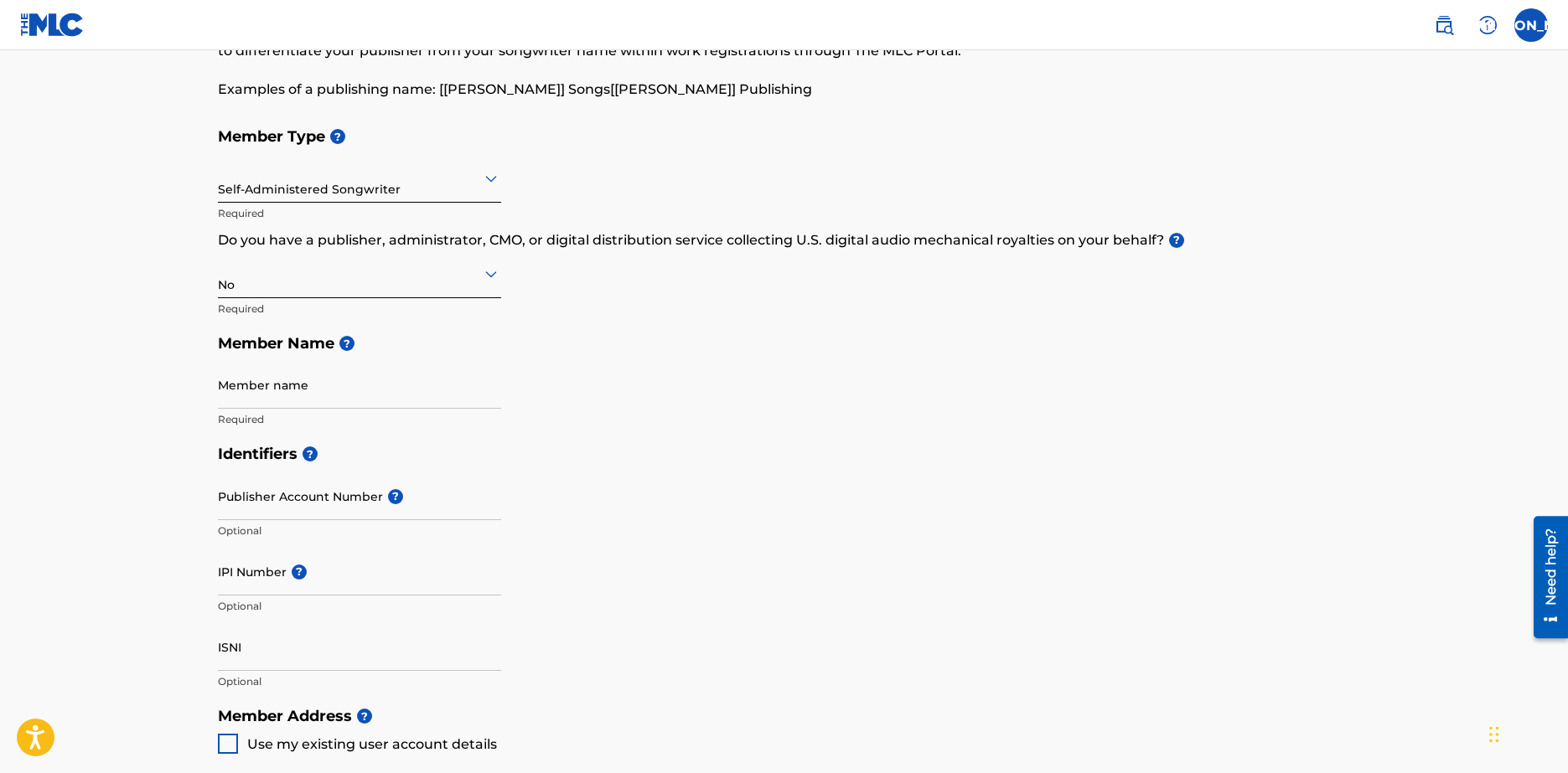
scroll to position [167, 0]
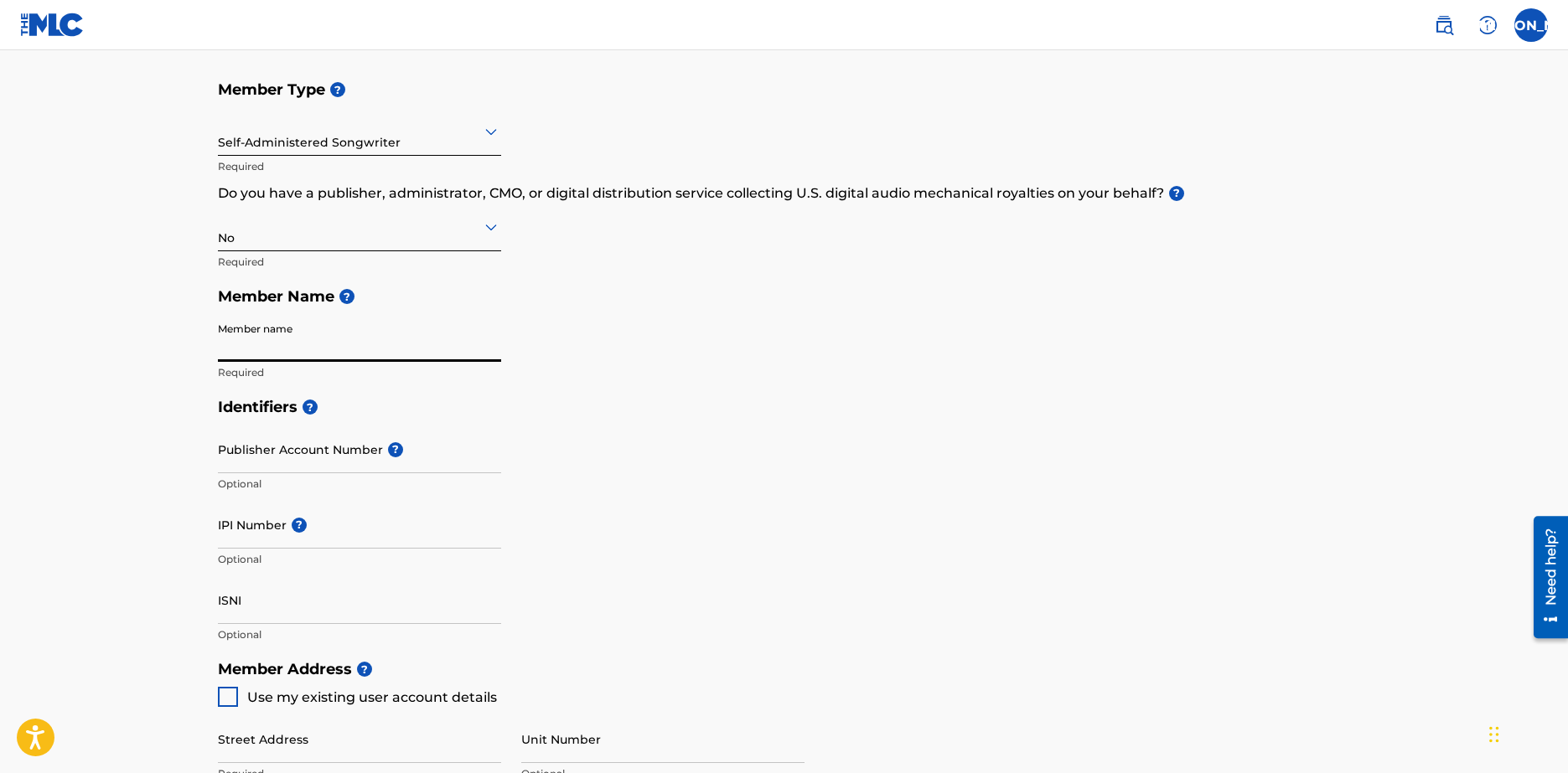
click at [319, 330] on input "Member name" at bounding box center [360, 338] width 284 height 48
type input "[PERSON_NAME]"
click at [243, 463] on input "Publisher Account Number ?" at bounding box center [360, 450] width 284 height 48
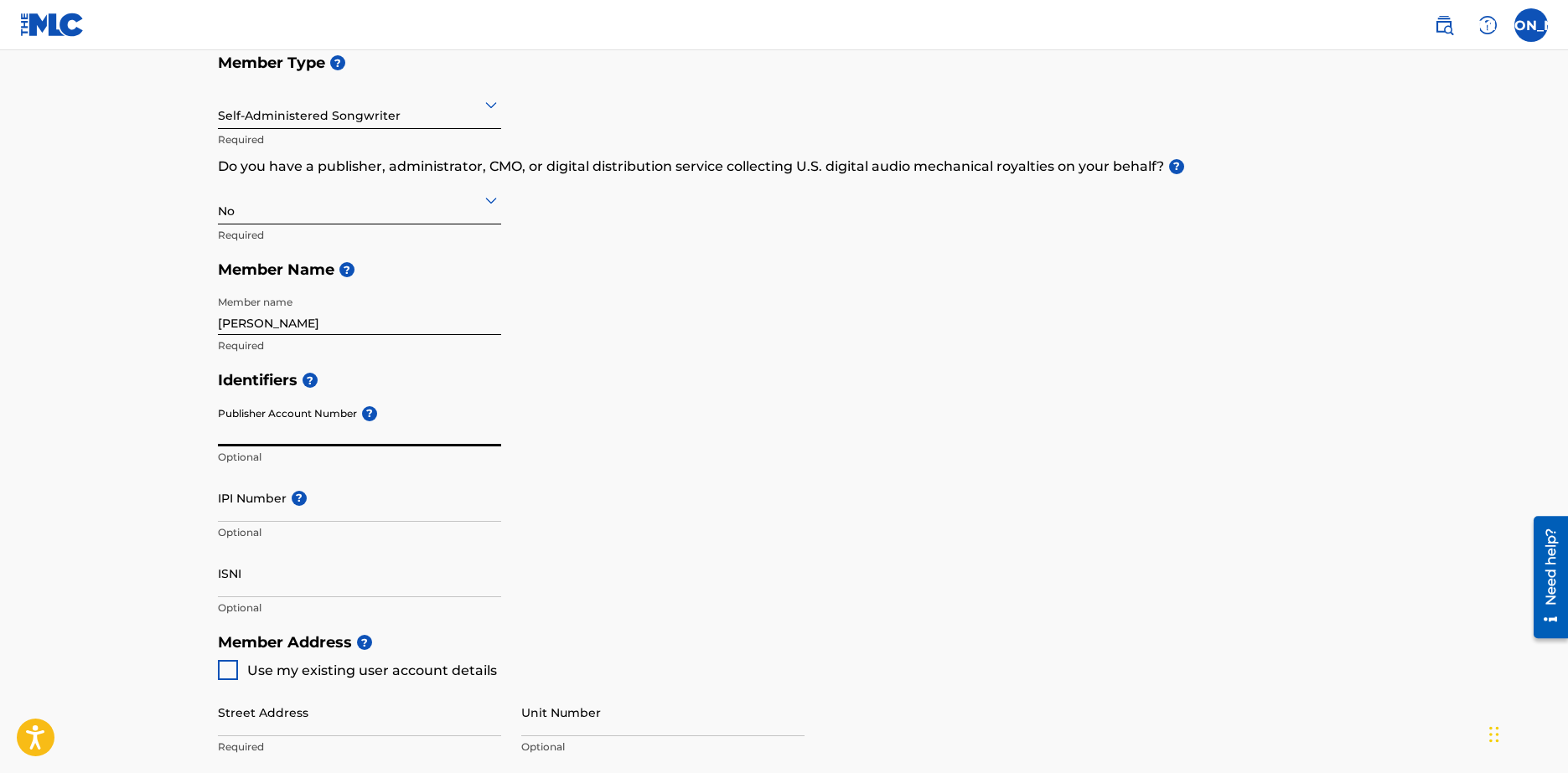
scroll to position [251, 0]
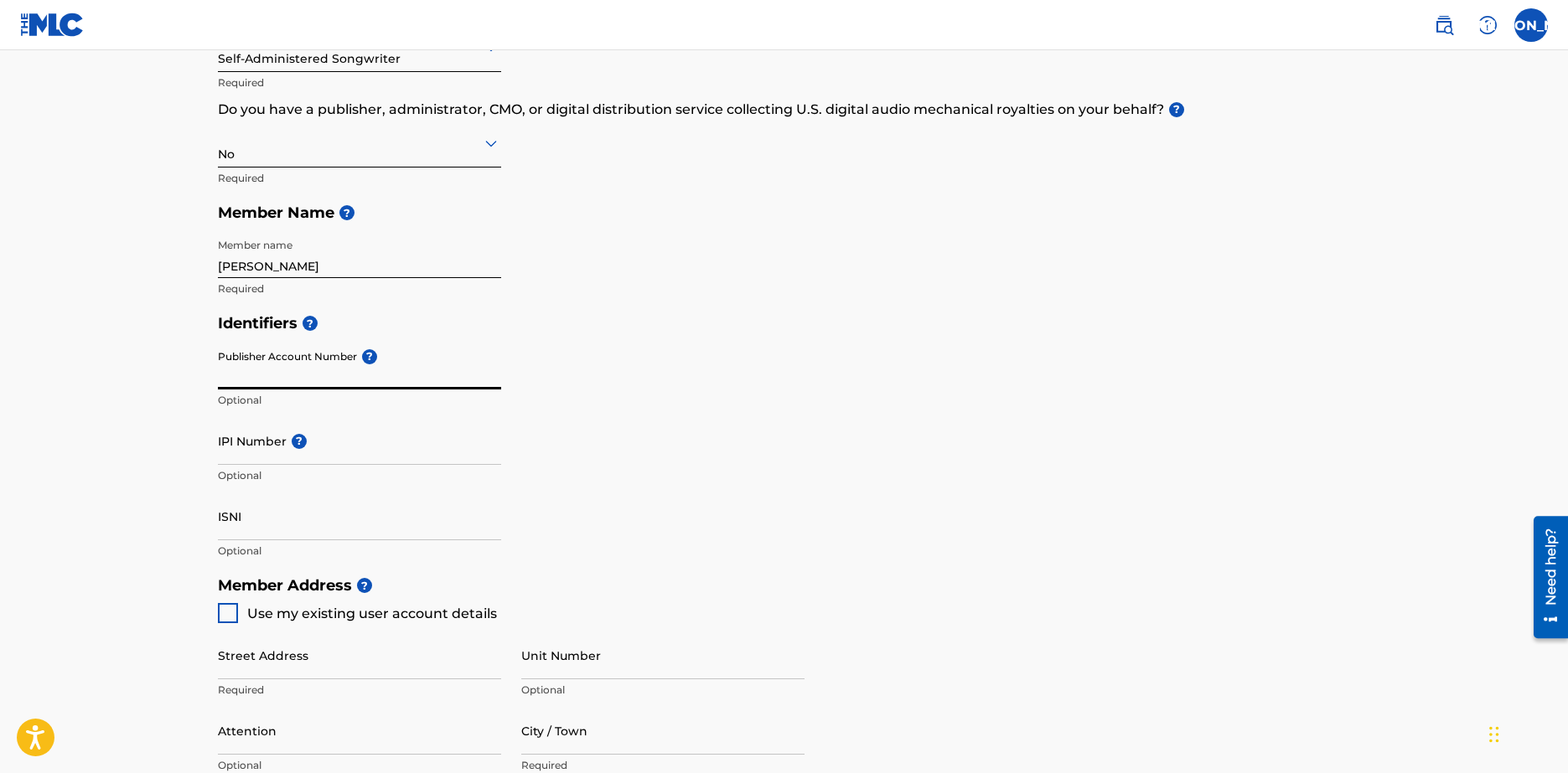
click at [269, 518] on input "ISNI" at bounding box center [360, 517] width 284 height 48
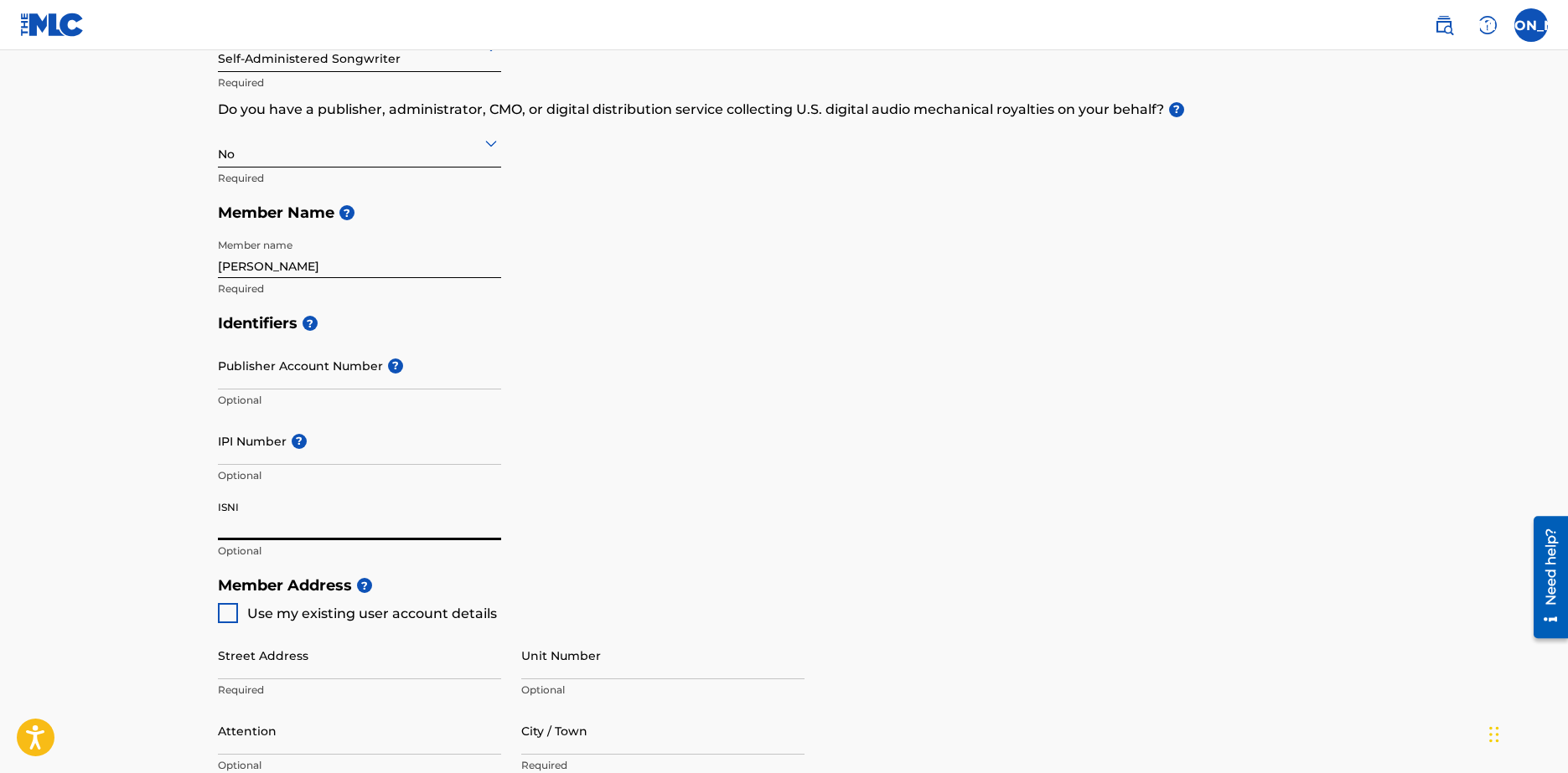
click at [248, 457] on input "IPI Number ?" at bounding box center [360, 441] width 284 height 48
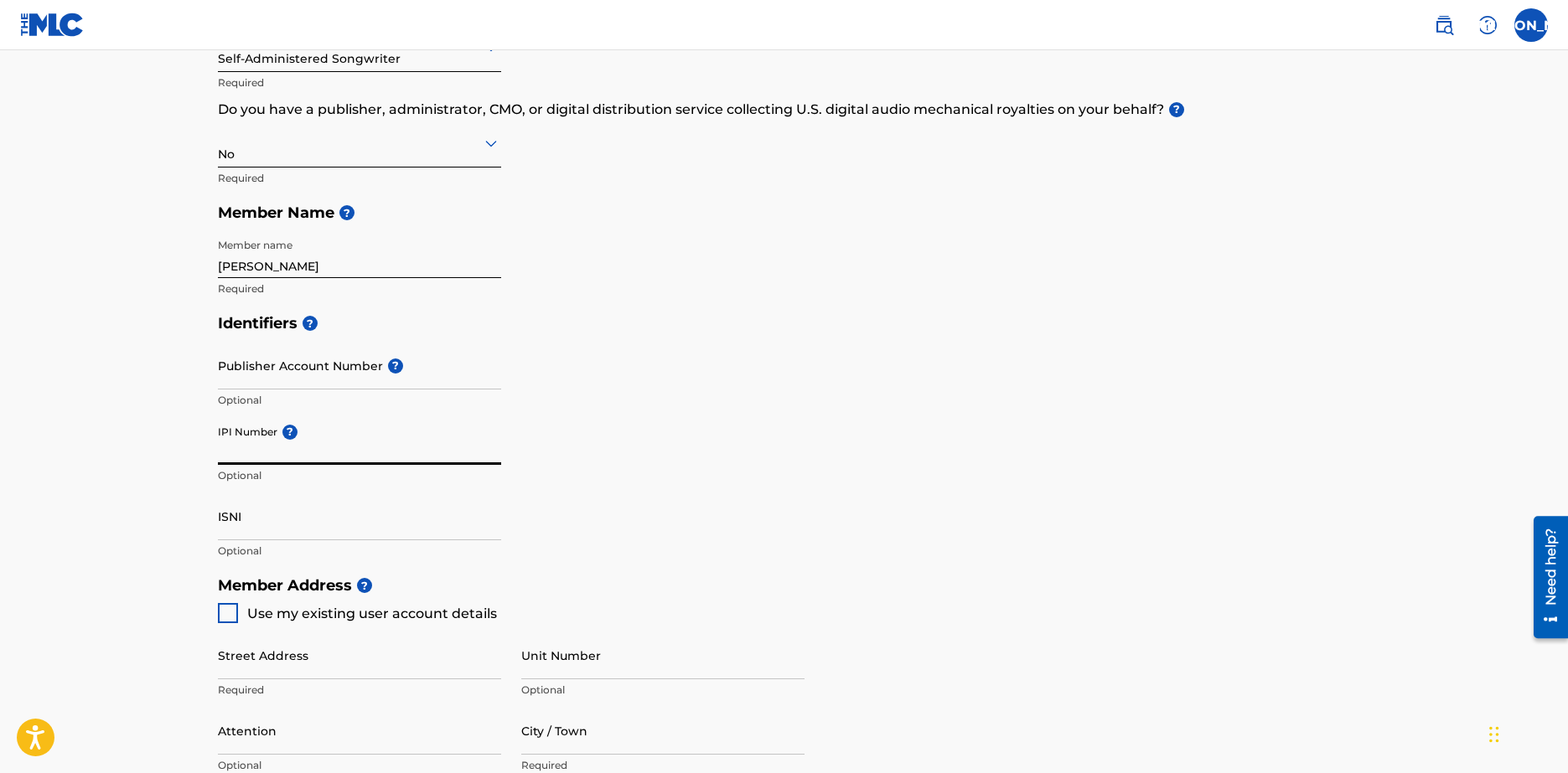
scroll to position [167, 0]
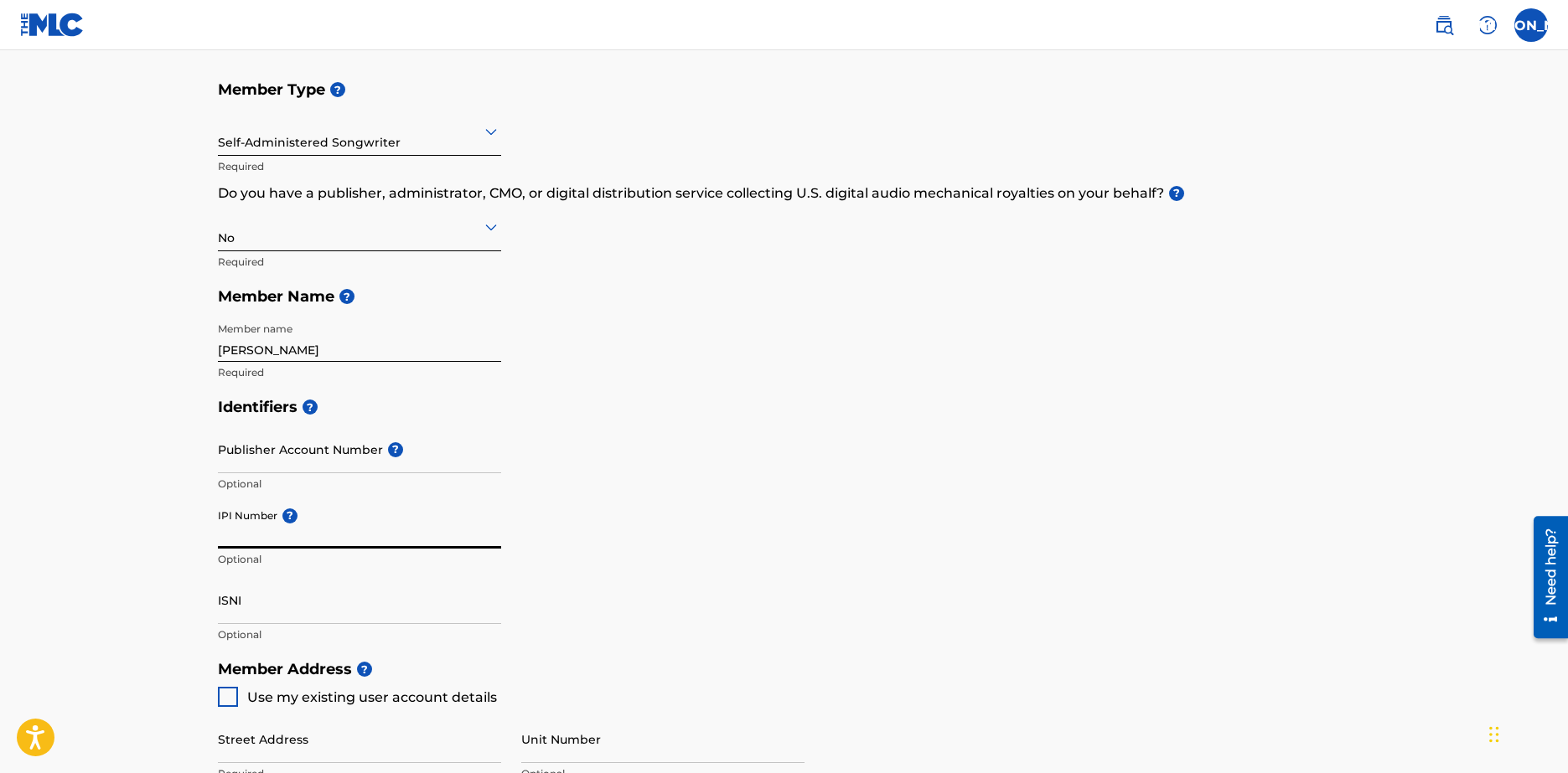
click at [312, 445] on input "Publisher Account Number ?" at bounding box center [360, 450] width 284 height 48
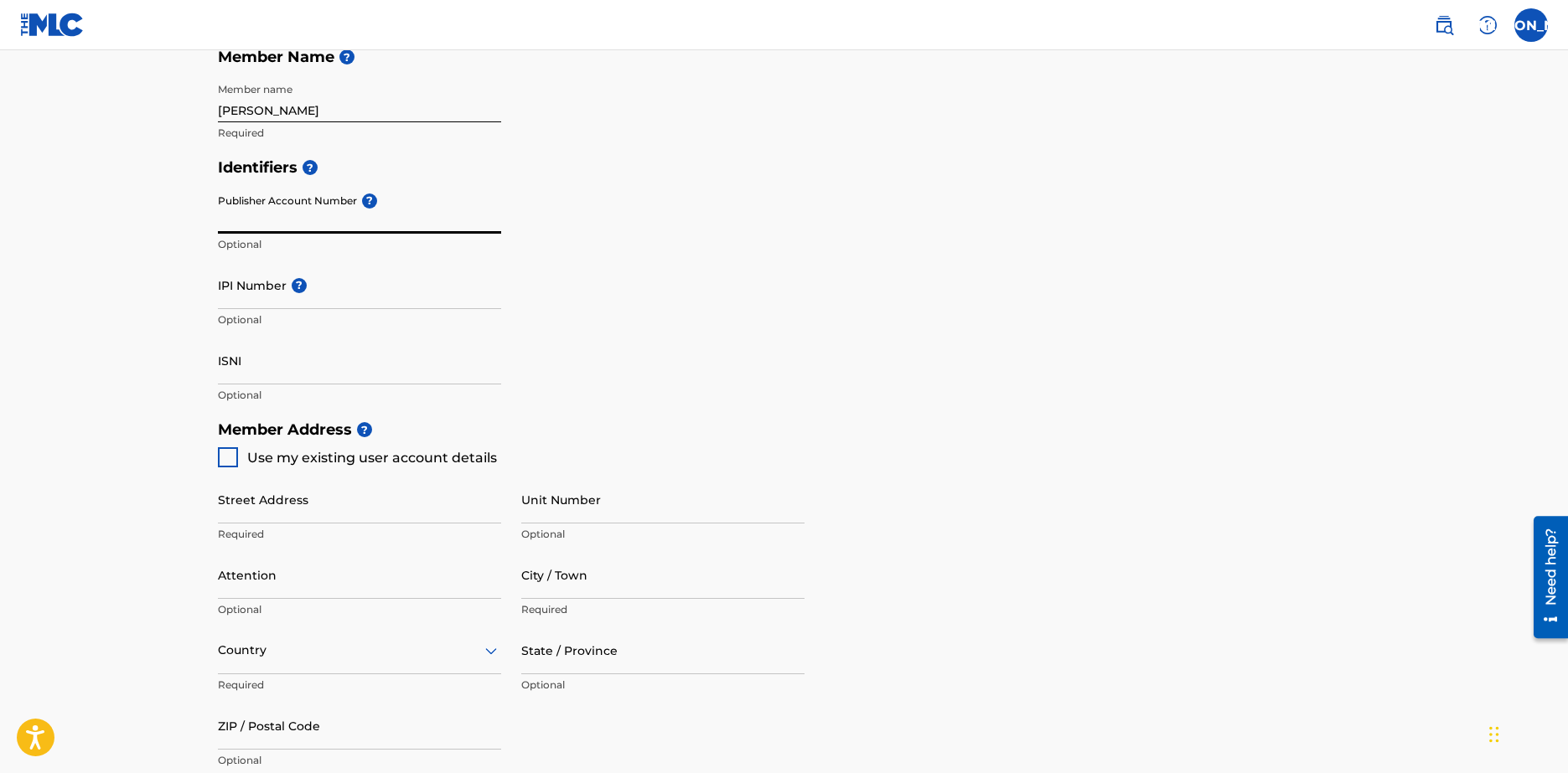
scroll to position [419, 0]
